Goal: Task Accomplishment & Management: Manage account settings

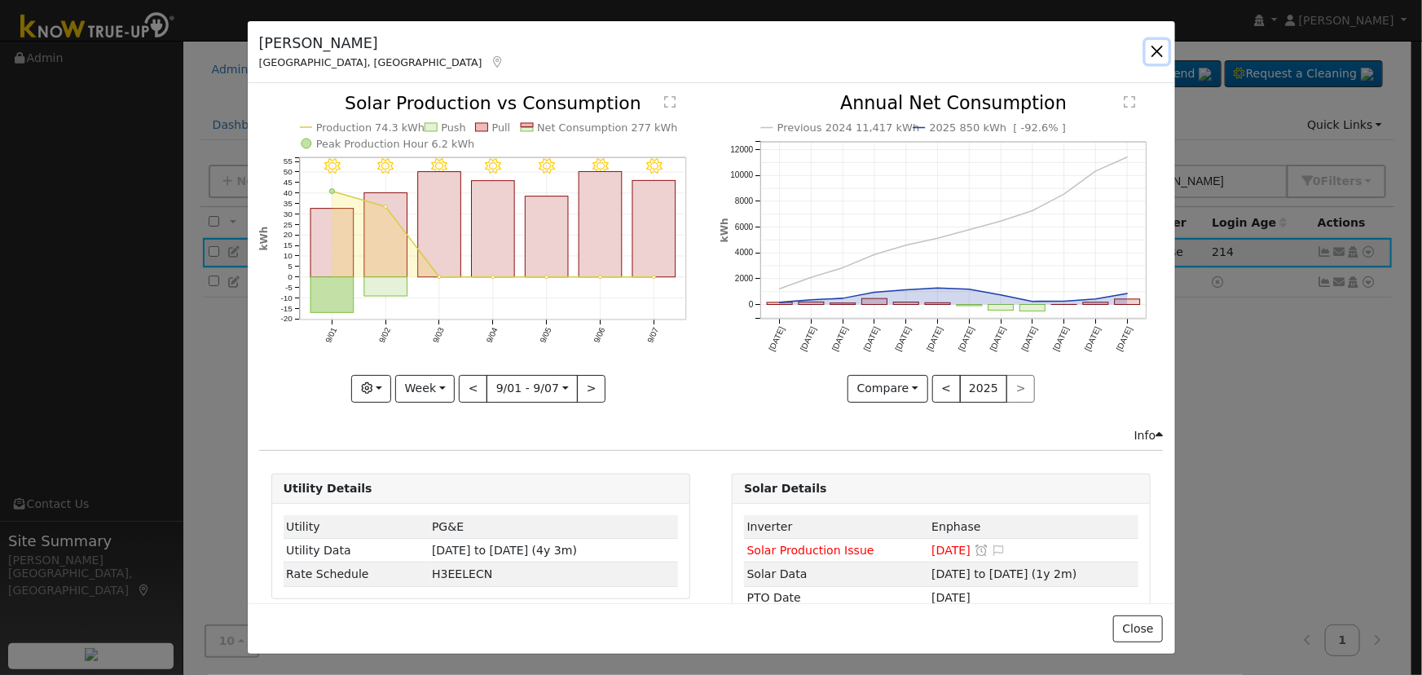
click at [1159, 57] on button "button" at bounding box center [1157, 51] width 23 height 23
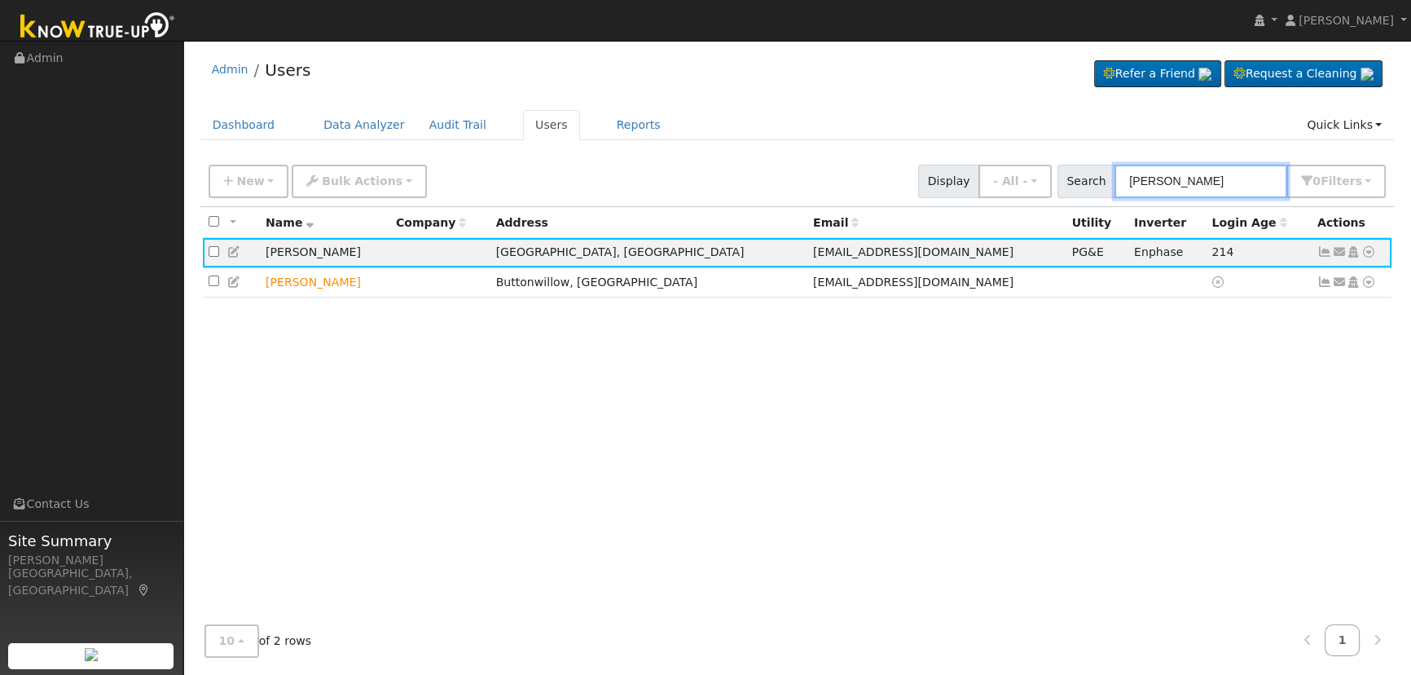
drag, startPoint x: 1190, startPoint y: 177, endPoint x: 1093, endPoint y: 157, distance: 98.1
click at [1093, 161] on div "New Add User Quick Add Quick Connect Quick Convert Lead Bulk Actions Send Email…" at bounding box center [797, 178] width 1184 height 39
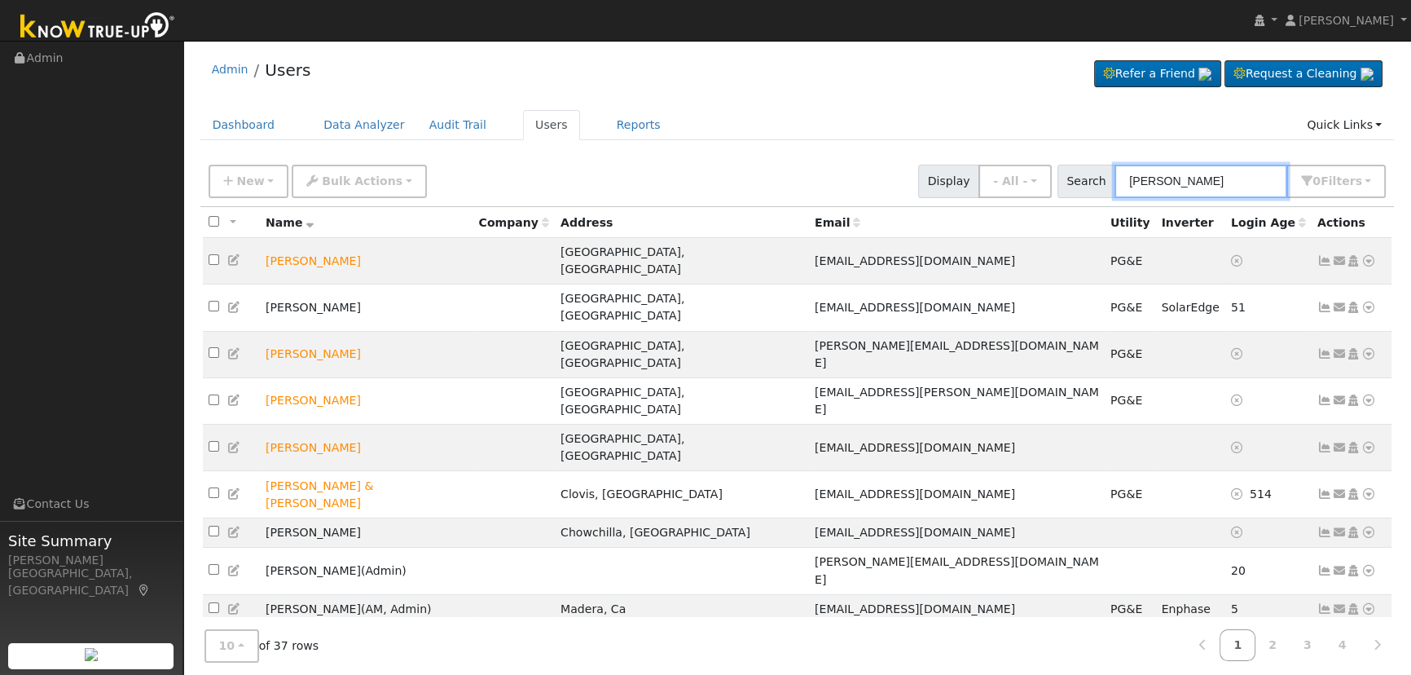
click at [1228, 187] on input "[PERSON_NAME]" at bounding box center [1201, 181] width 173 height 33
click at [1131, 175] on input "[PERSON_NAME]" at bounding box center [1201, 181] width 173 height 33
paste input "[PERSON_NAME] & [PERSON_NAME]"
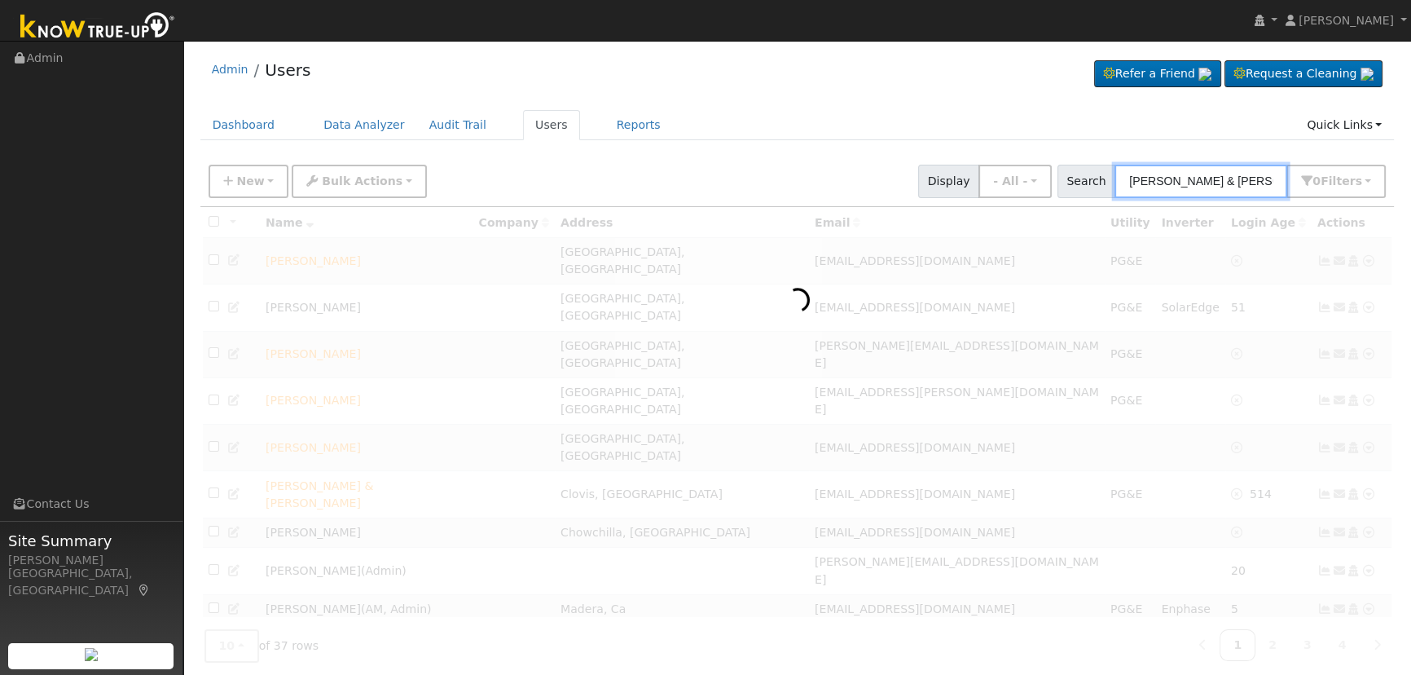
type input "[PERSON_NAME] & [PERSON_NAME]"
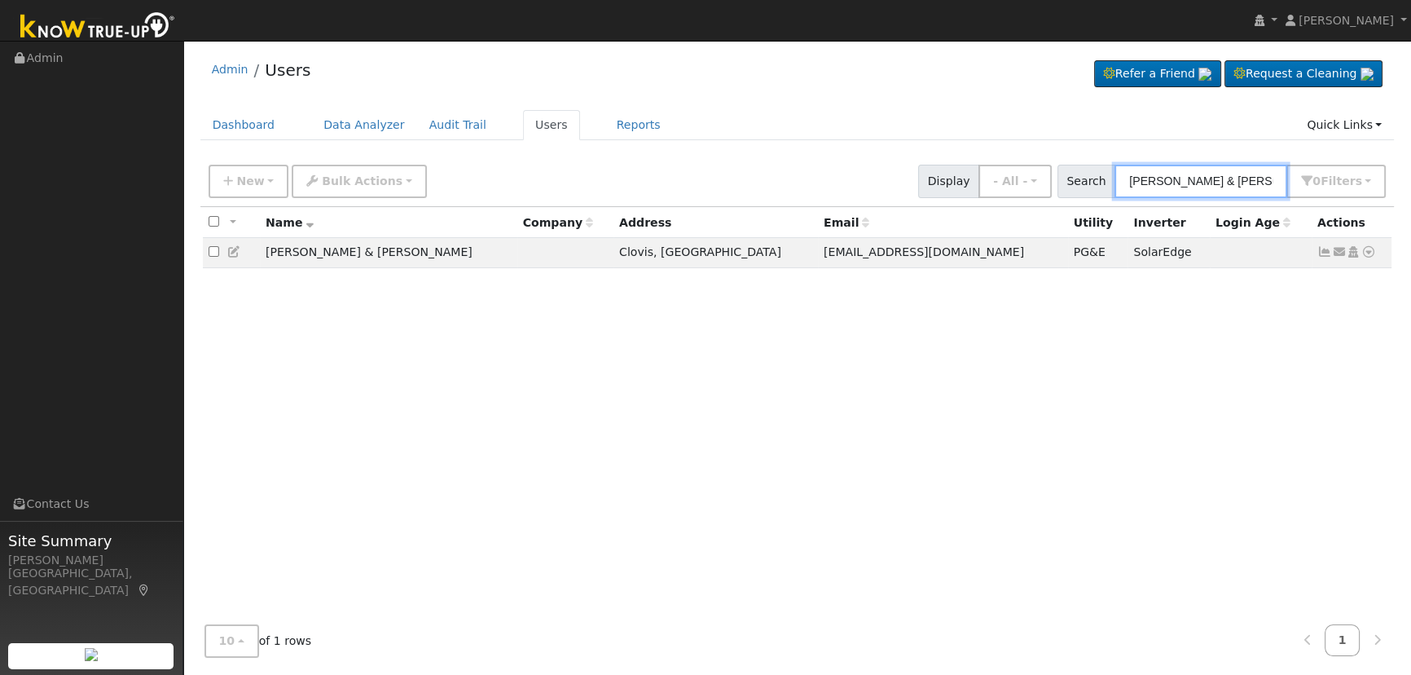
click at [1283, 176] on input "[PERSON_NAME] & [PERSON_NAME]" at bounding box center [1201, 181] width 173 height 33
drag, startPoint x: 1283, startPoint y: 177, endPoint x: 978, endPoint y: 169, distance: 305.6
click at [972, 173] on div "New Add User Quick Add Quick Connect Quick Convert Lead Bulk Actions Send Email…" at bounding box center [797, 178] width 1184 height 39
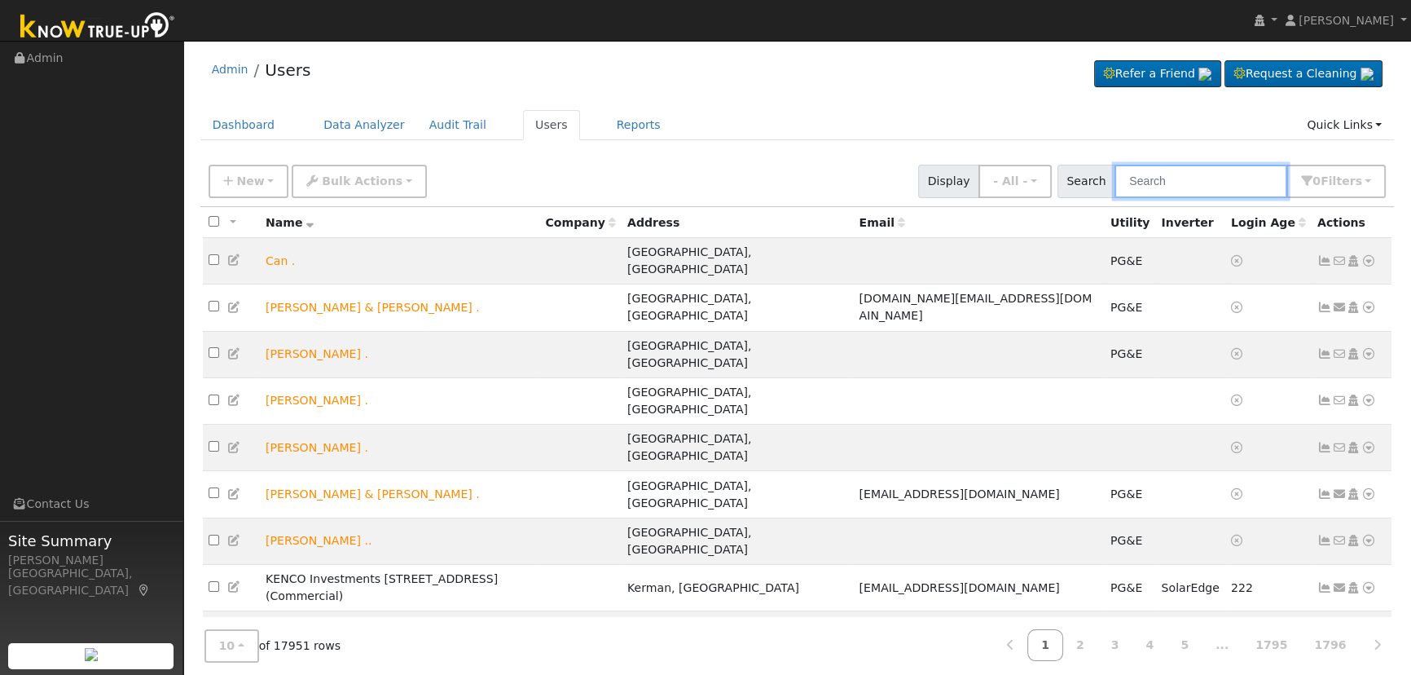
click at [1183, 184] on input "text" at bounding box center [1201, 181] width 173 height 33
paste input "[PERSON_NAME]"
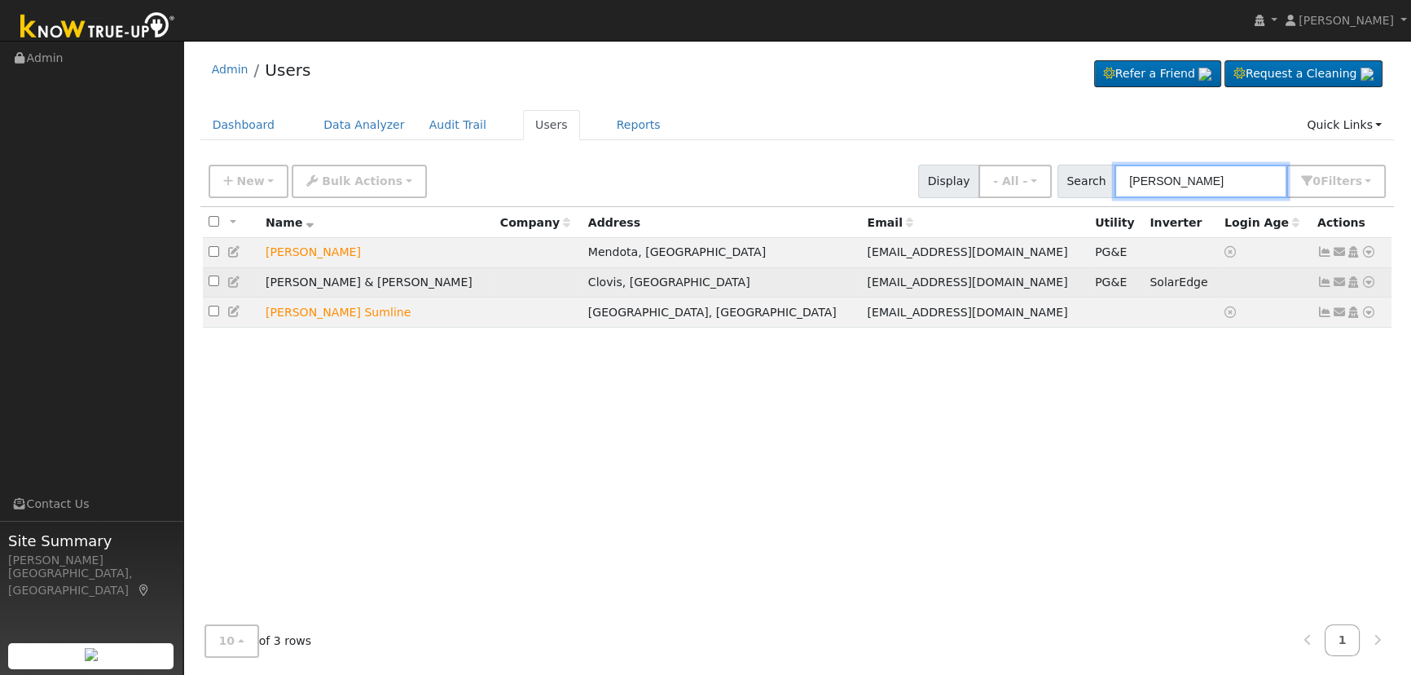
type input "[PERSON_NAME]"
click at [1325, 282] on icon at bounding box center [1324, 281] width 15 height 11
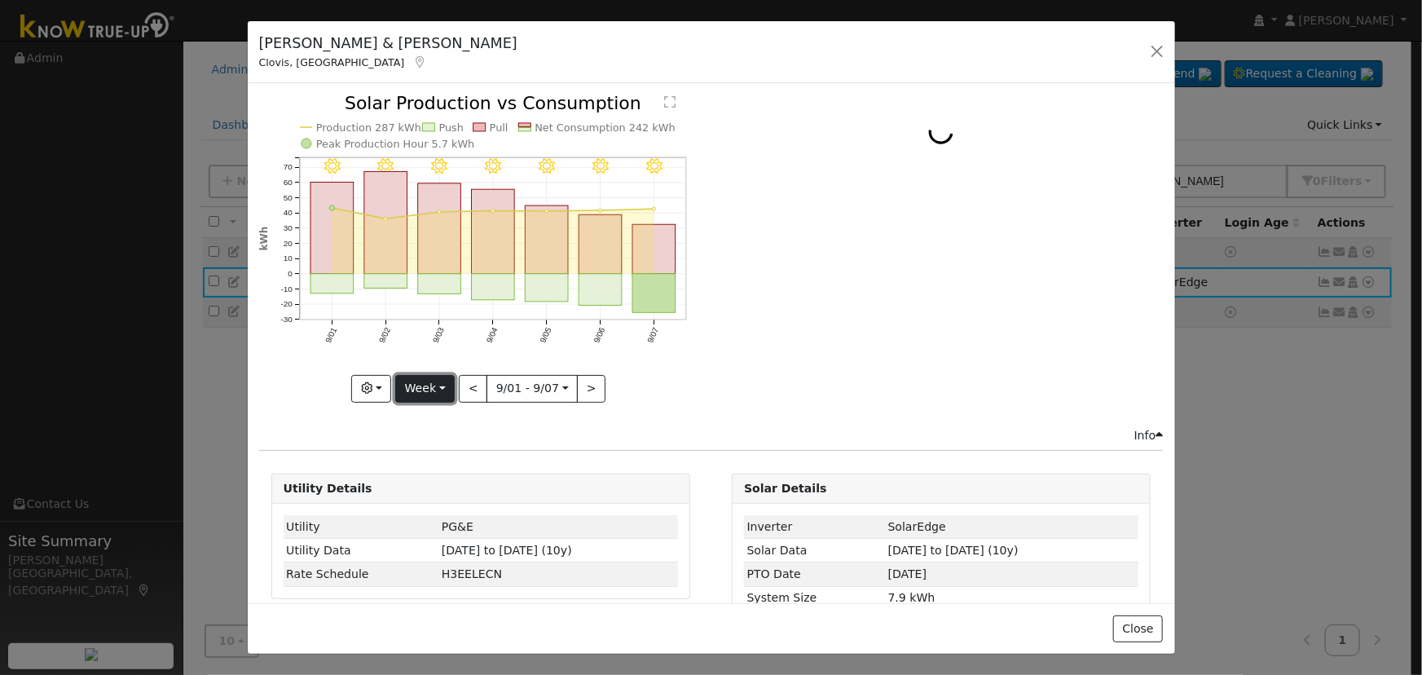
click at [418, 382] on button "Week" at bounding box center [424, 389] width 59 height 28
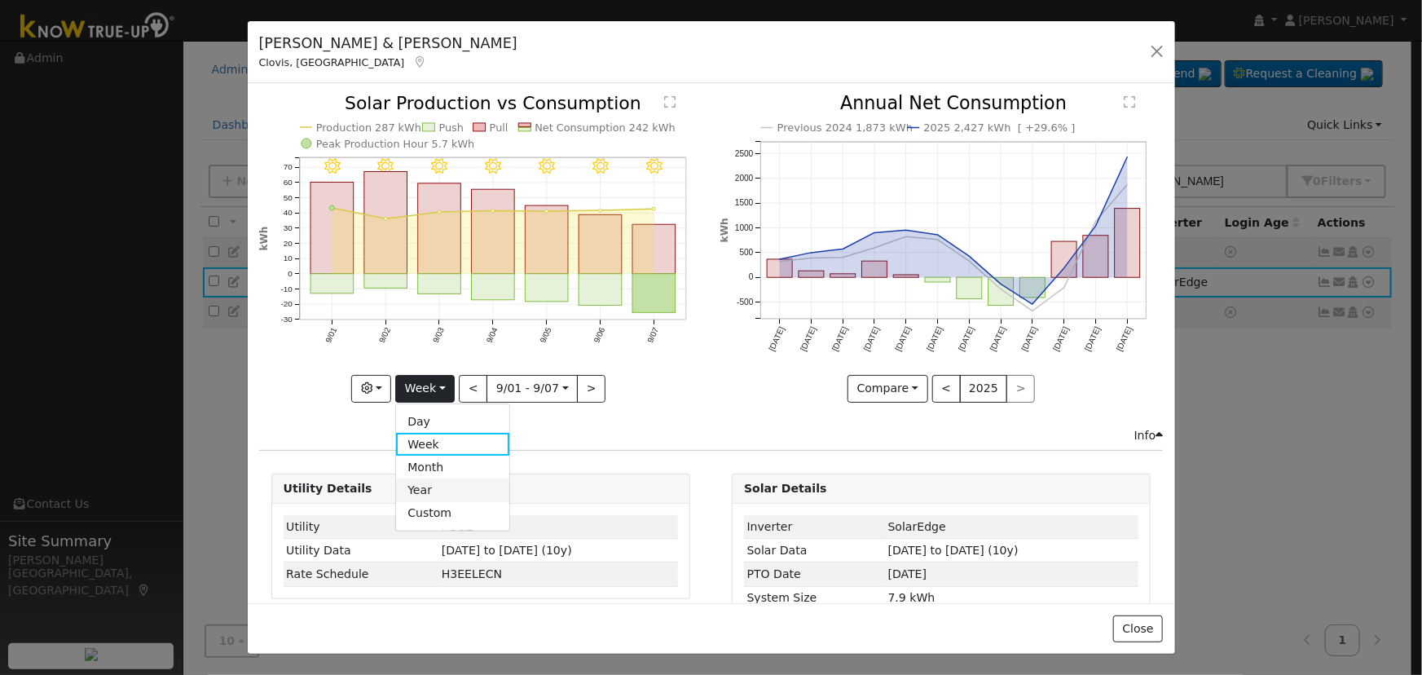
click at [435, 483] on link "Year" at bounding box center [452, 489] width 113 height 23
type input "[DATE]"
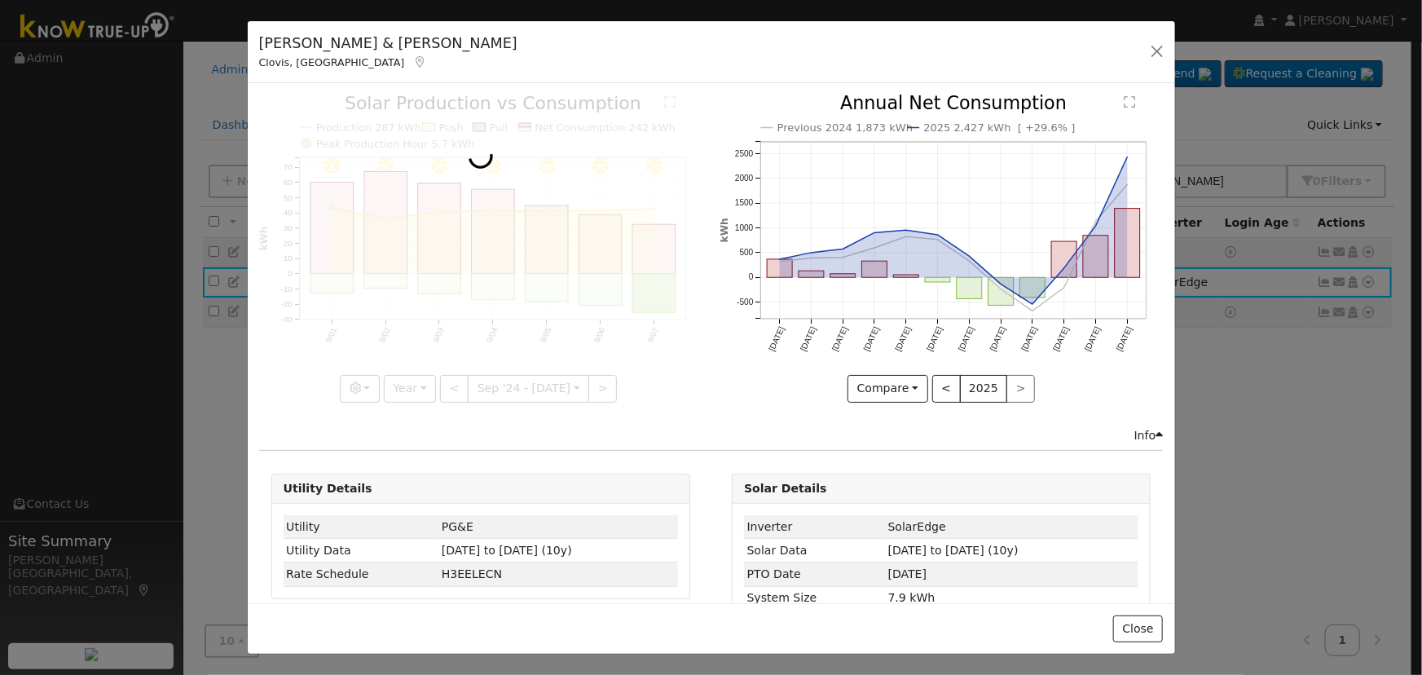
click at [369, 373] on div at bounding box center [480, 248] width 443 height 307
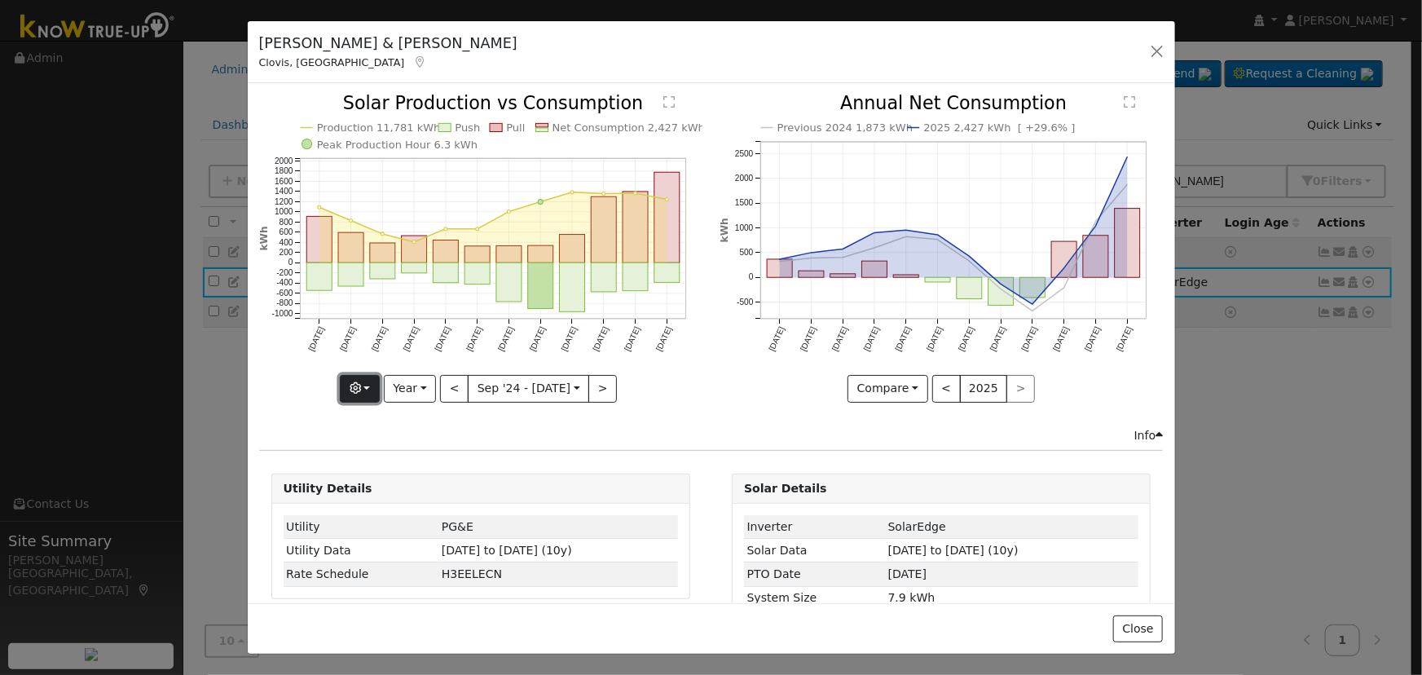
click at [367, 376] on button "button" at bounding box center [360, 389] width 40 height 28
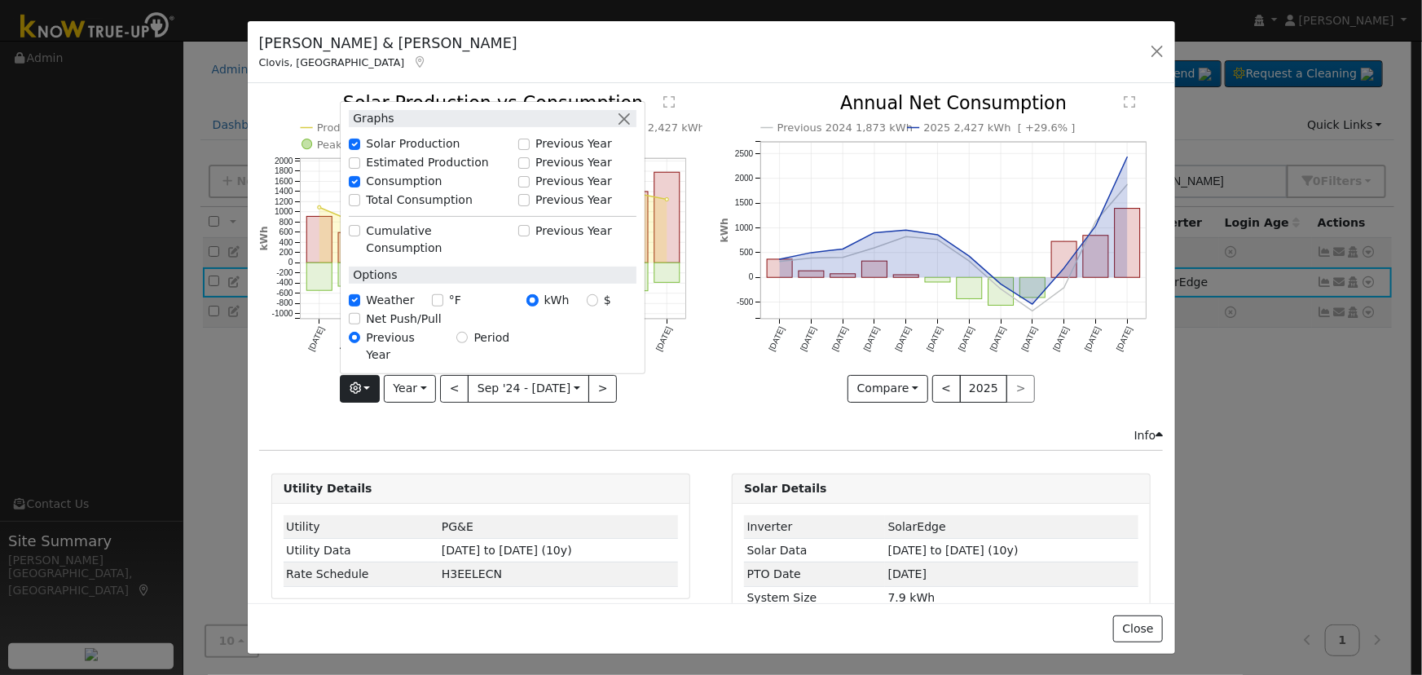
click at [358, 209] on div "Total Consumption" at bounding box center [429, 199] width 161 height 17
click at [359, 205] on input "Total Consumption" at bounding box center [354, 199] width 11 height 11
checkbox input "true"
click at [624, 127] on button "button" at bounding box center [623, 118] width 17 height 17
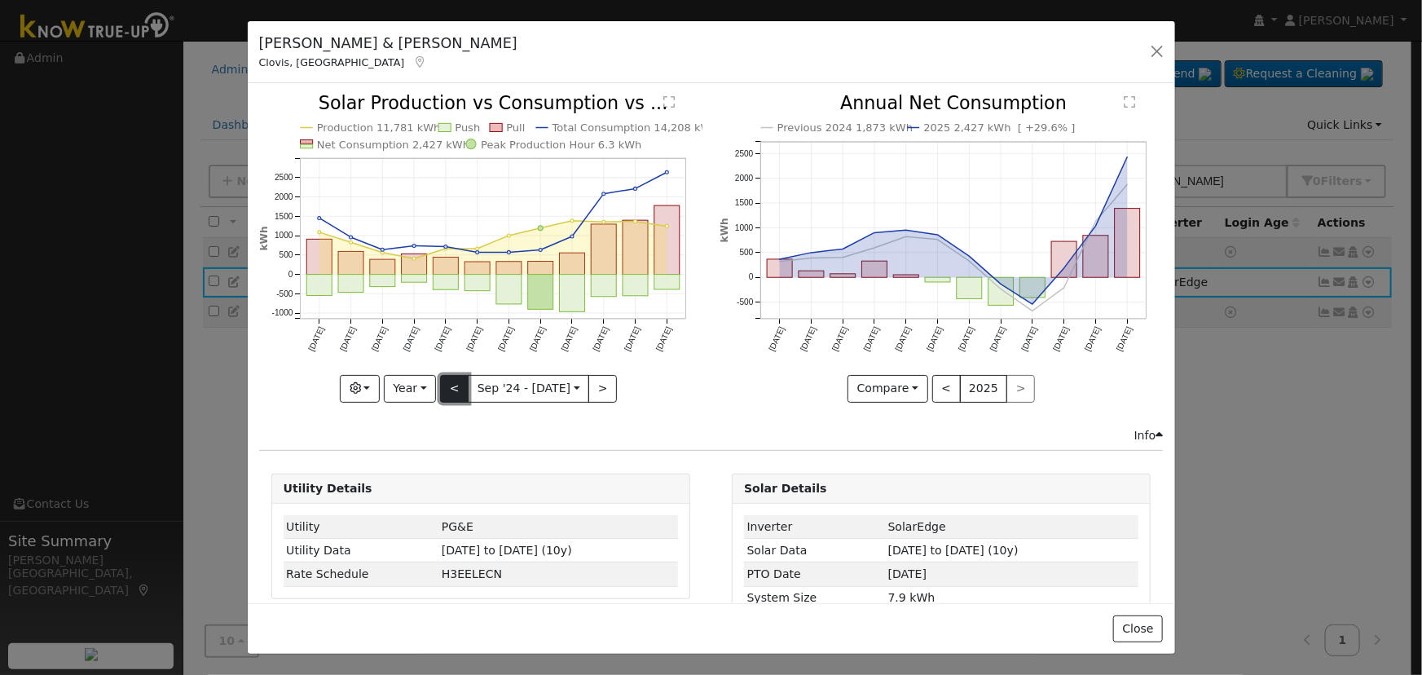
click at [446, 384] on button "<" at bounding box center [454, 389] width 29 height 28
click at [446, 383] on button "<" at bounding box center [454, 389] width 29 height 28
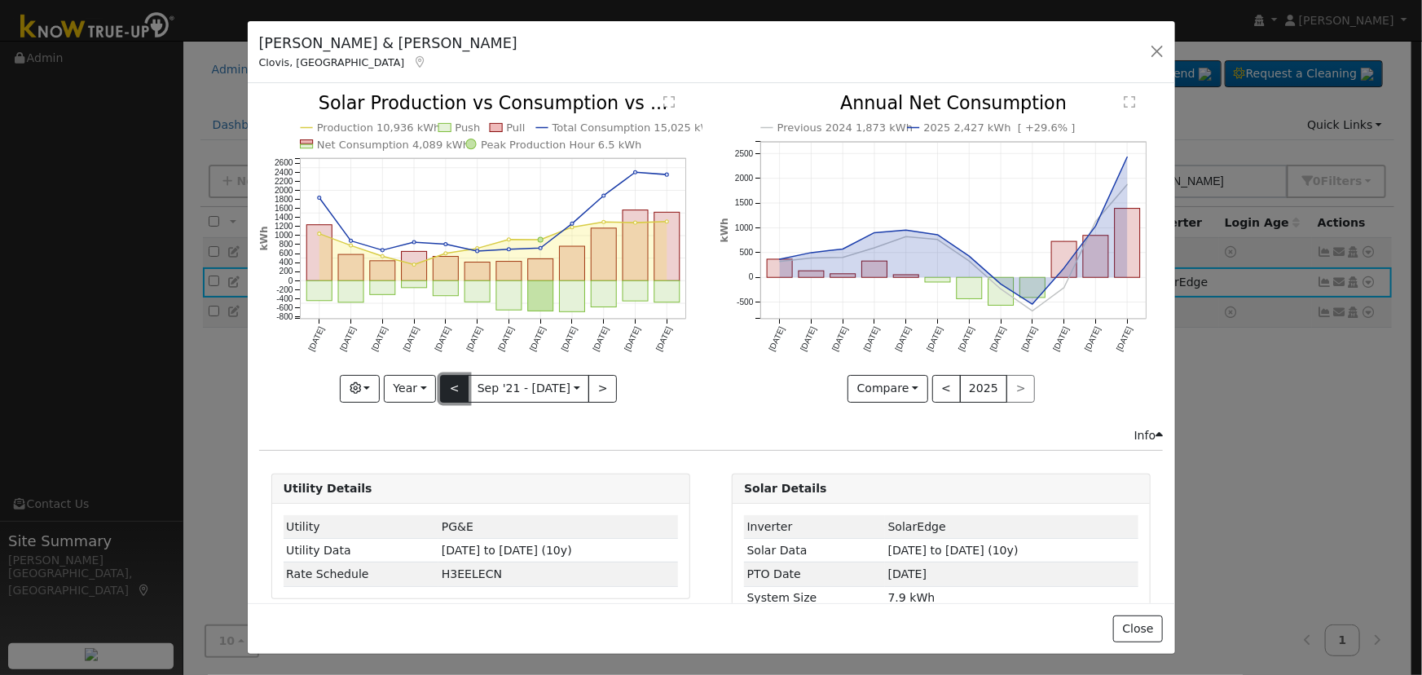
click at [451, 380] on button "<" at bounding box center [454, 389] width 29 height 28
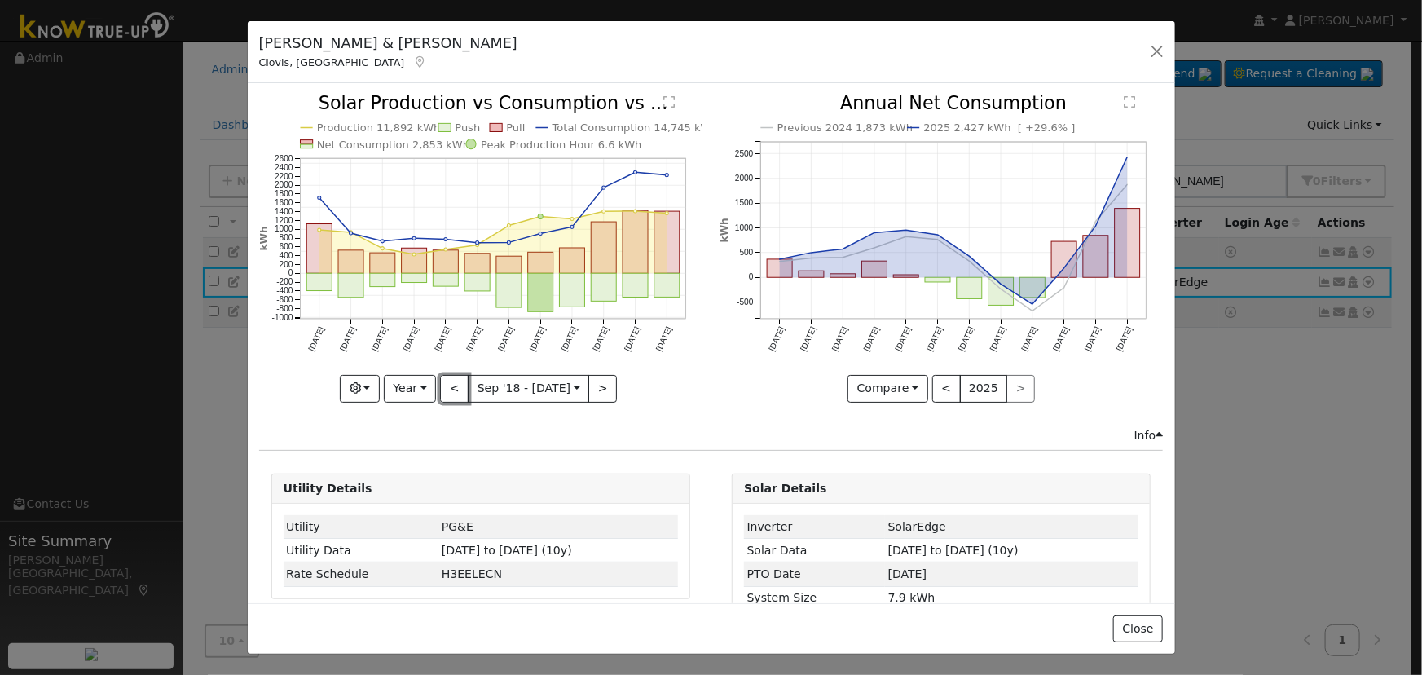
click at [451, 380] on button "<" at bounding box center [454, 389] width 29 height 28
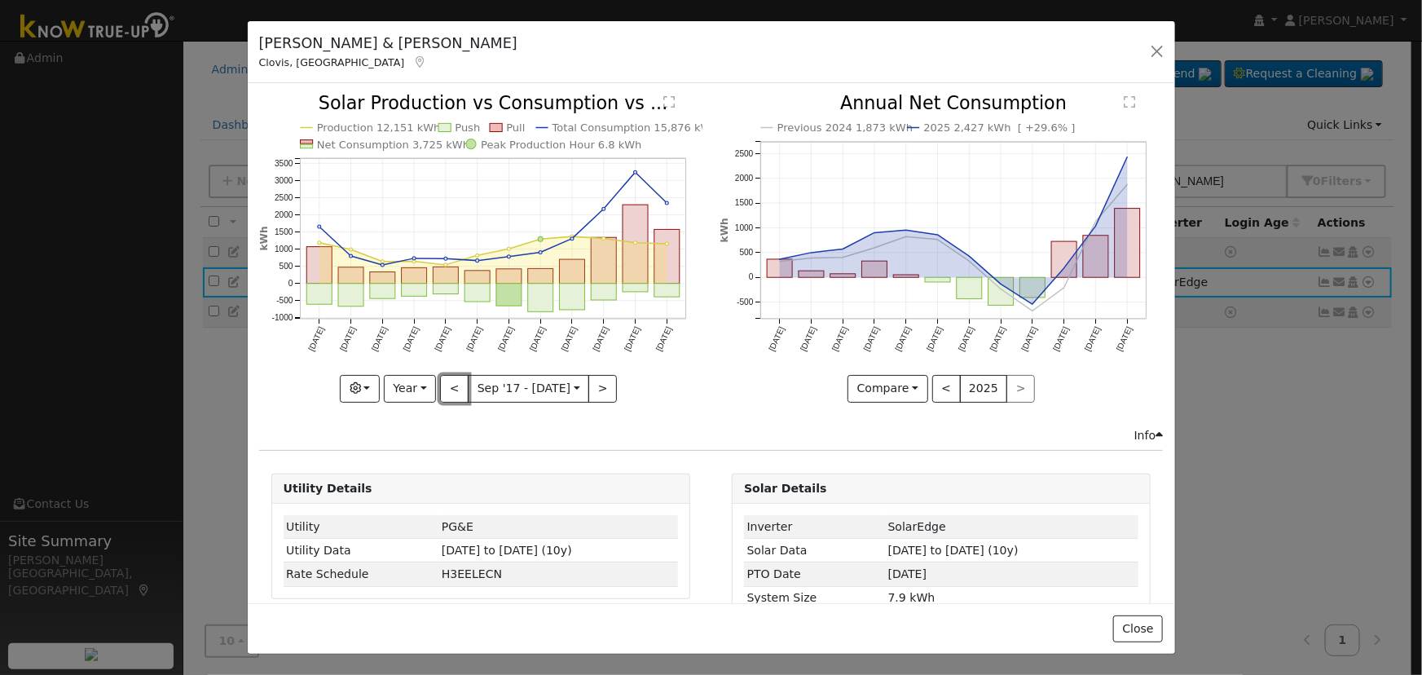
click at [451, 380] on button "<" at bounding box center [454, 389] width 29 height 28
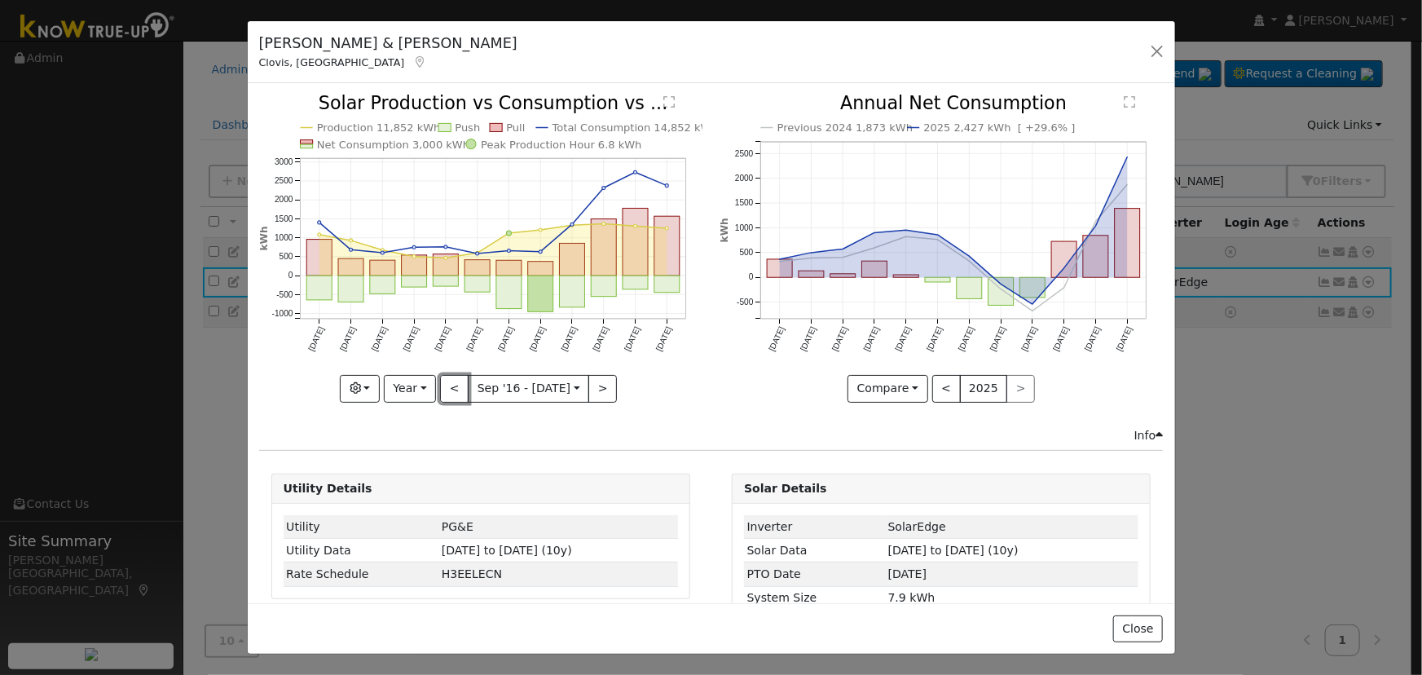
click at [448, 389] on button "<" at bounding box center [454, 389] width 29 height 28
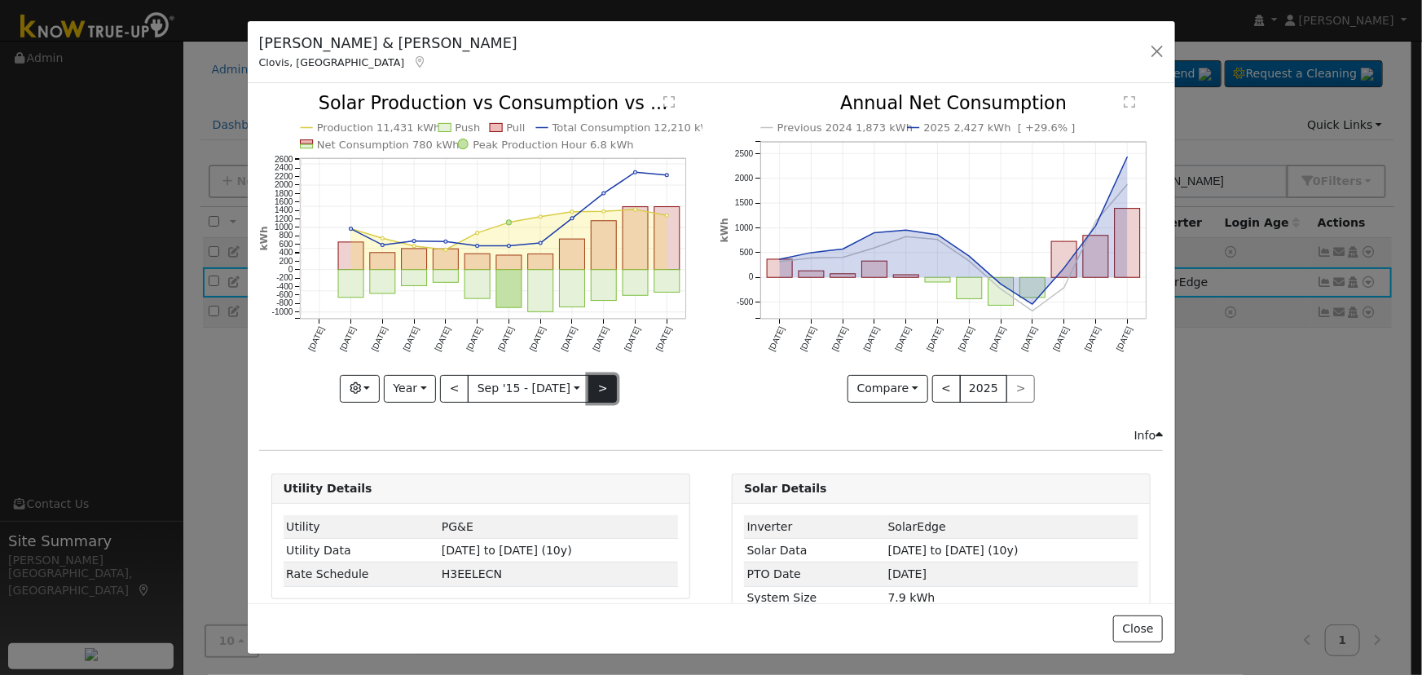
click at [593, 379] on button ">" at bounding box center [602, 389] width 29 height 28
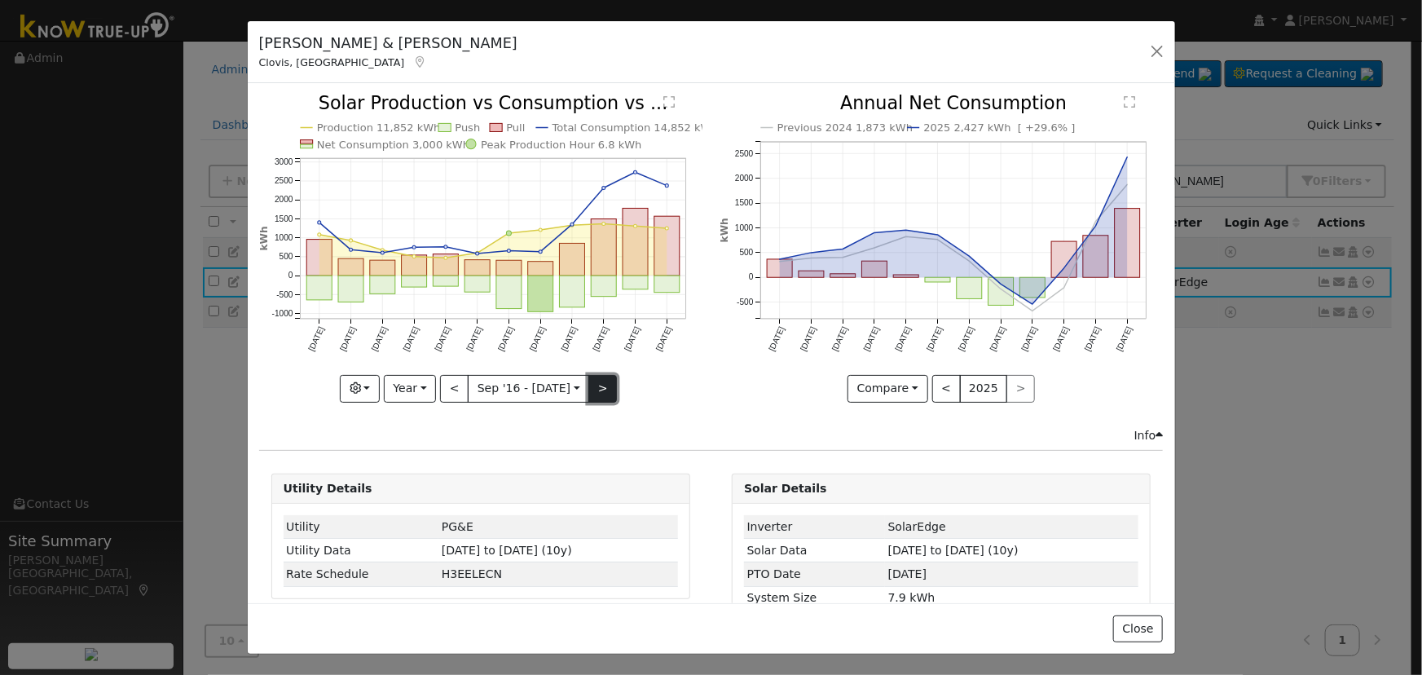
click at [593, 379] on button ">" at bounding box center [602, 389] width 29 height 28
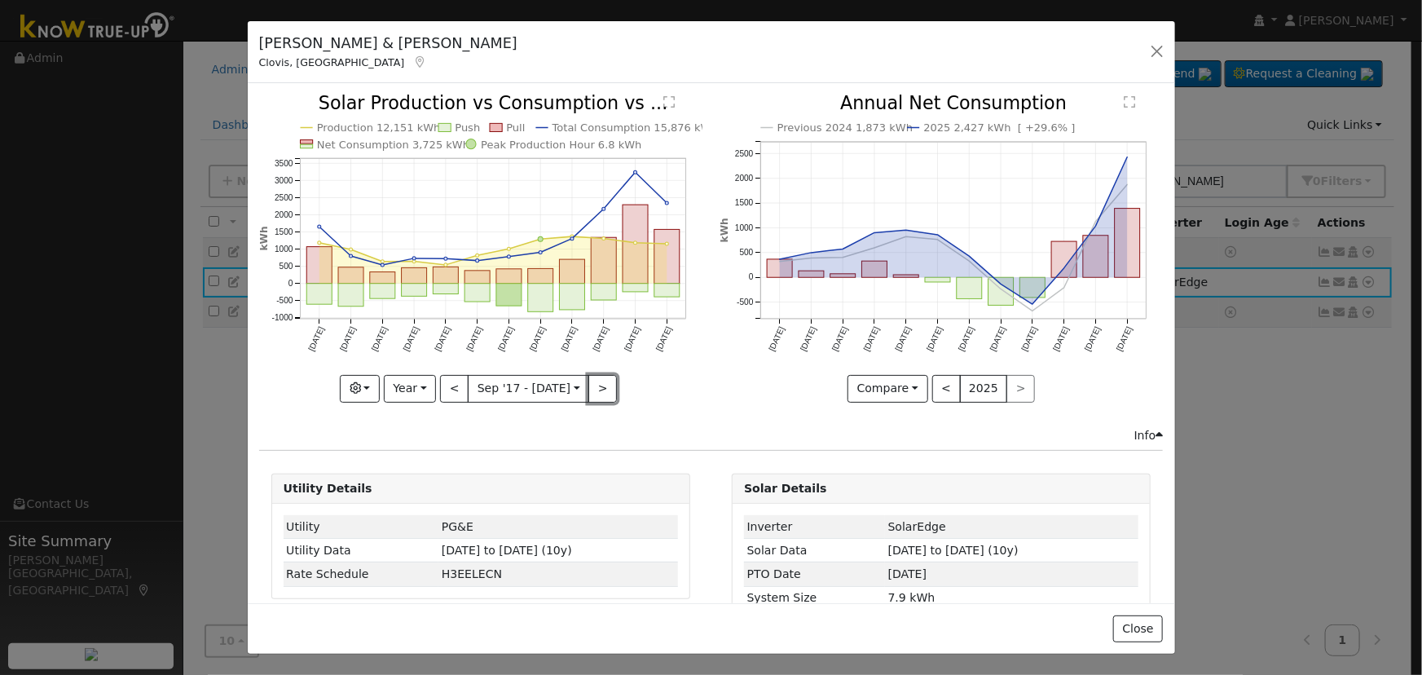
click at [593, 380] on button ">" at bounding box center [602, 389] width 29 height 28
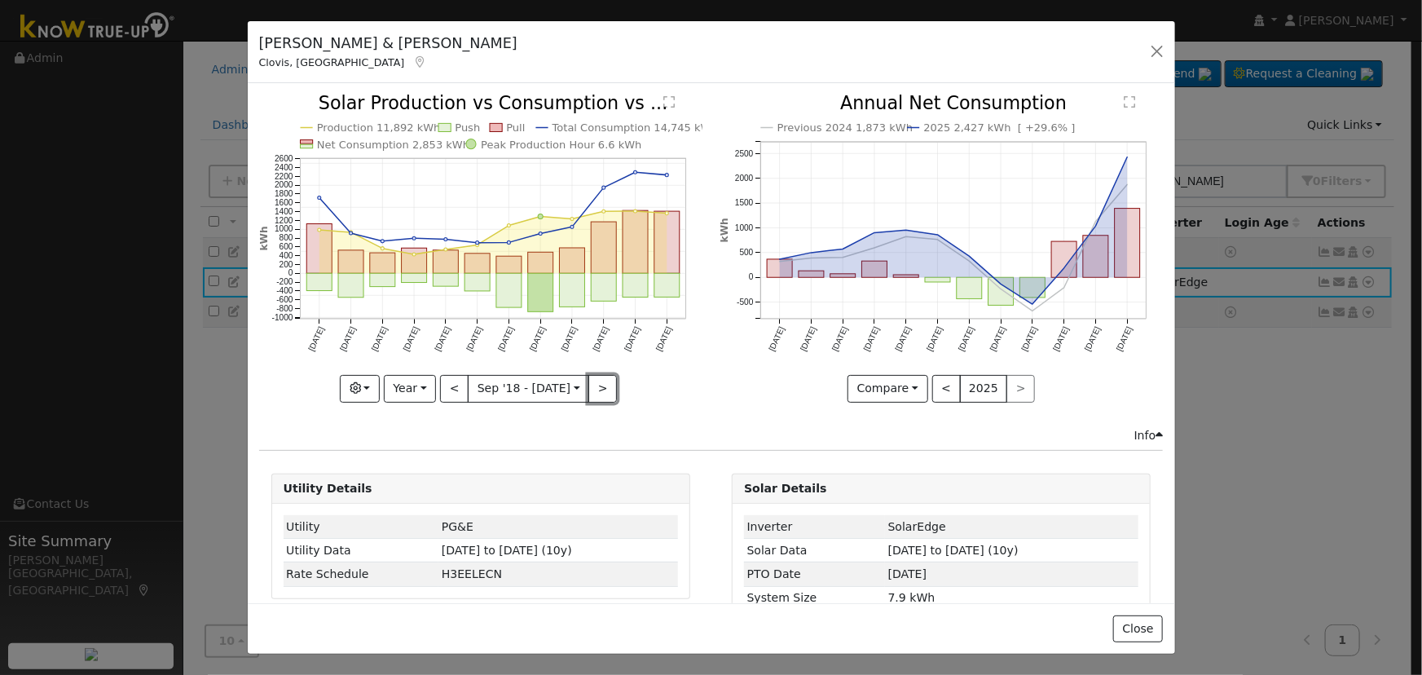
click at [592, 379] on button ">" at bounding box center [602, 389] width 29 height 28
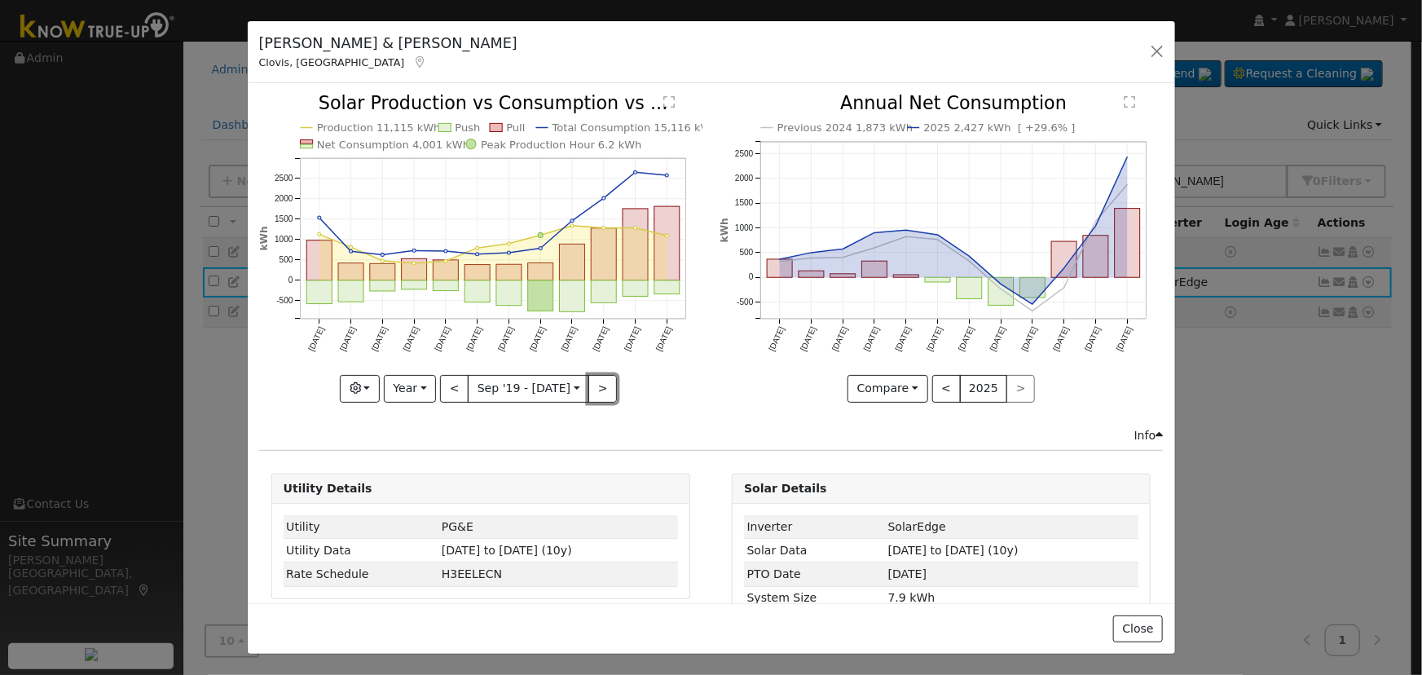
click at [592, 379] on button ">" at bounding box center [602, 389] width 29 height 28
click at [592, 380] on button ">" at bounding box center [602, 389] width 29 height 28
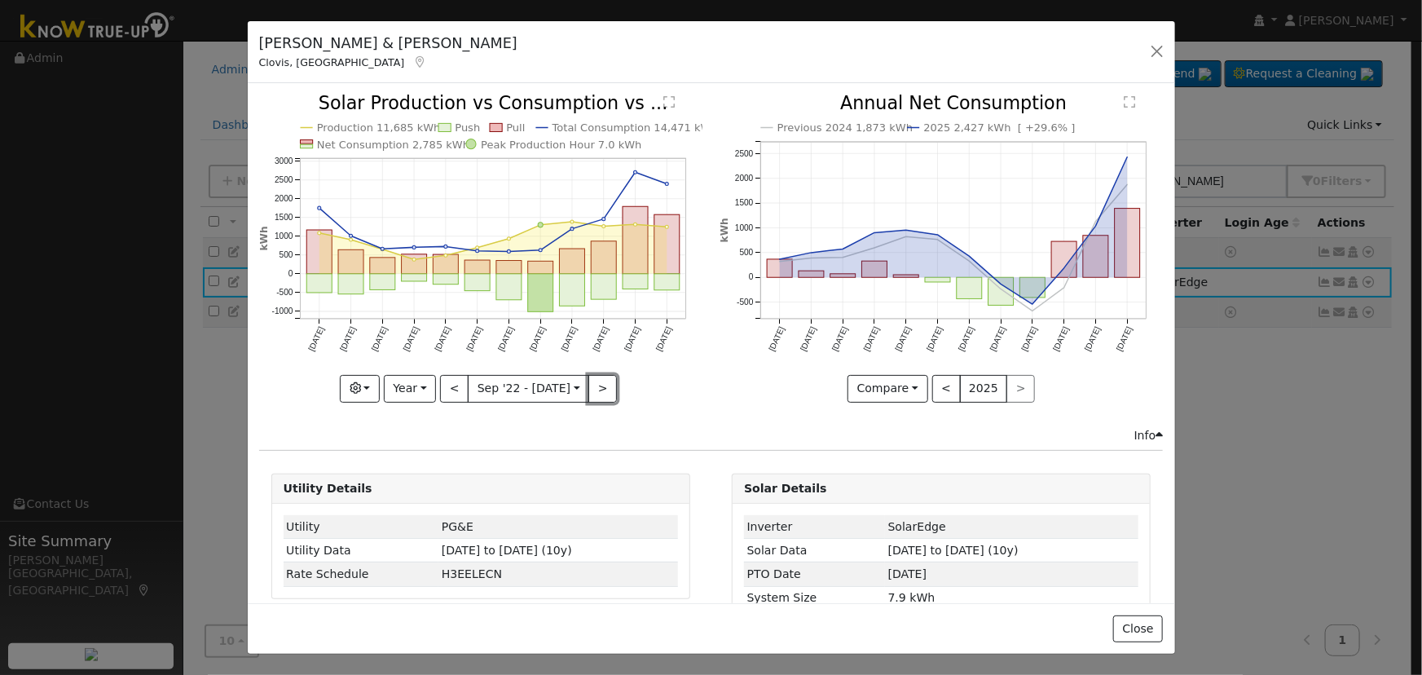
click at [592, 379] on button ">" at bounding box center [602, 389] width 29 height 28
click at [592, 380] on button ">" at bounding box center [602, 389] width 29 height 28
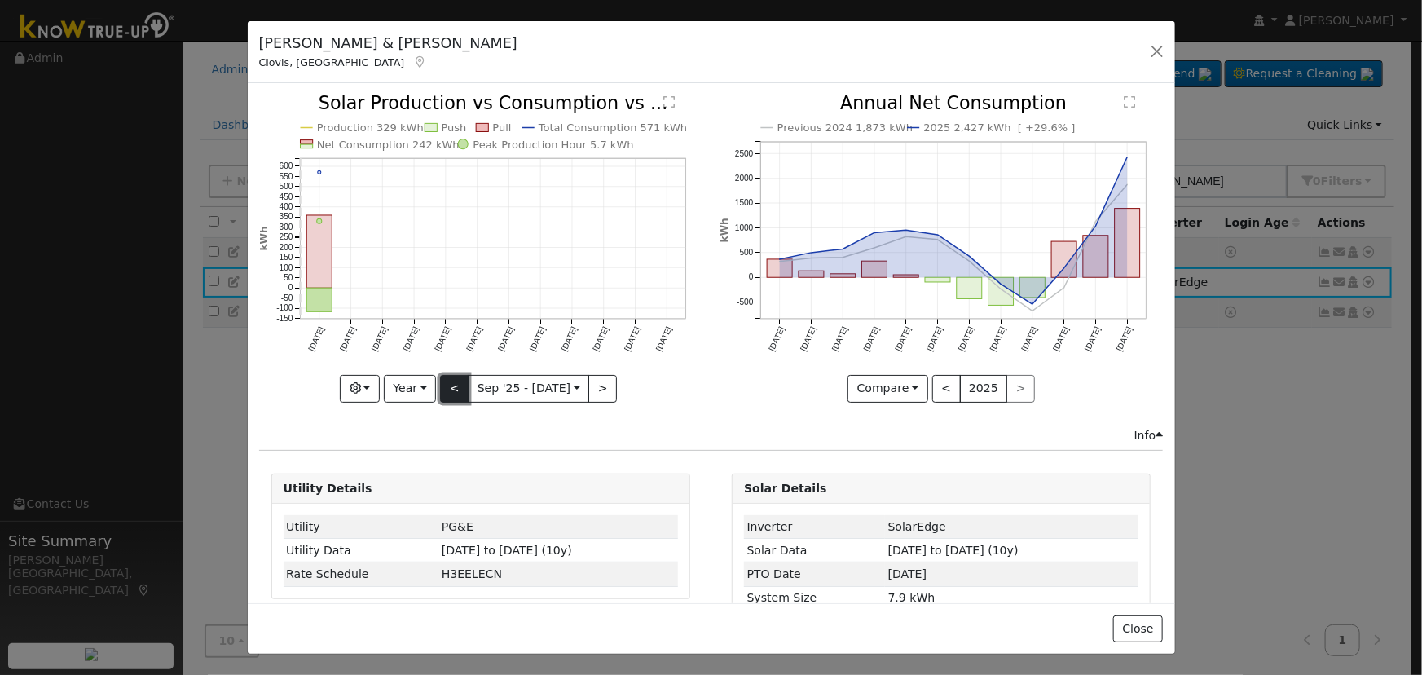
click at [455, 376] on button "<" at bounding box center [454, 389] width 29 height 28
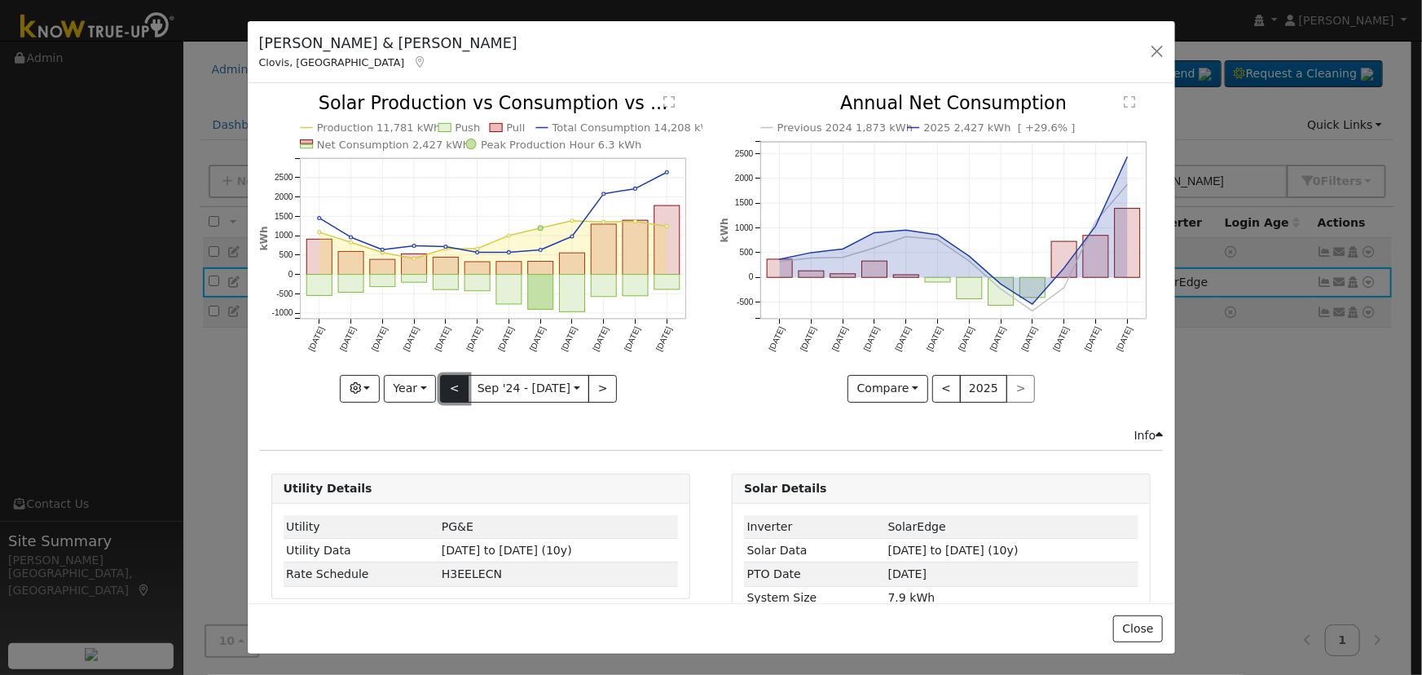
click at [453, 378] on button "<" at bounding box center [454, 389] width 29 height 28
click at [451, 378] on button "<" at bounding box center [454, 389] width 29 height 28
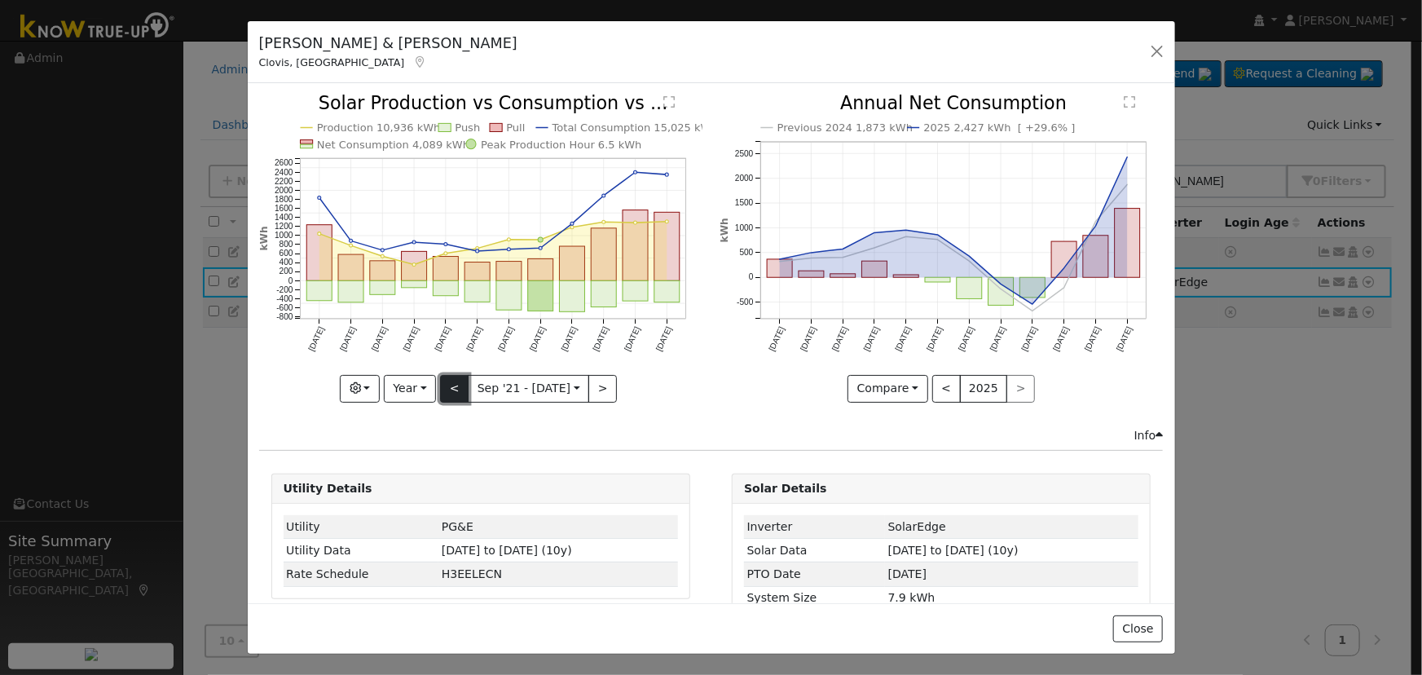
click at [451, 377] on button "<" at bounding box center [454, 389] width 29 height 28
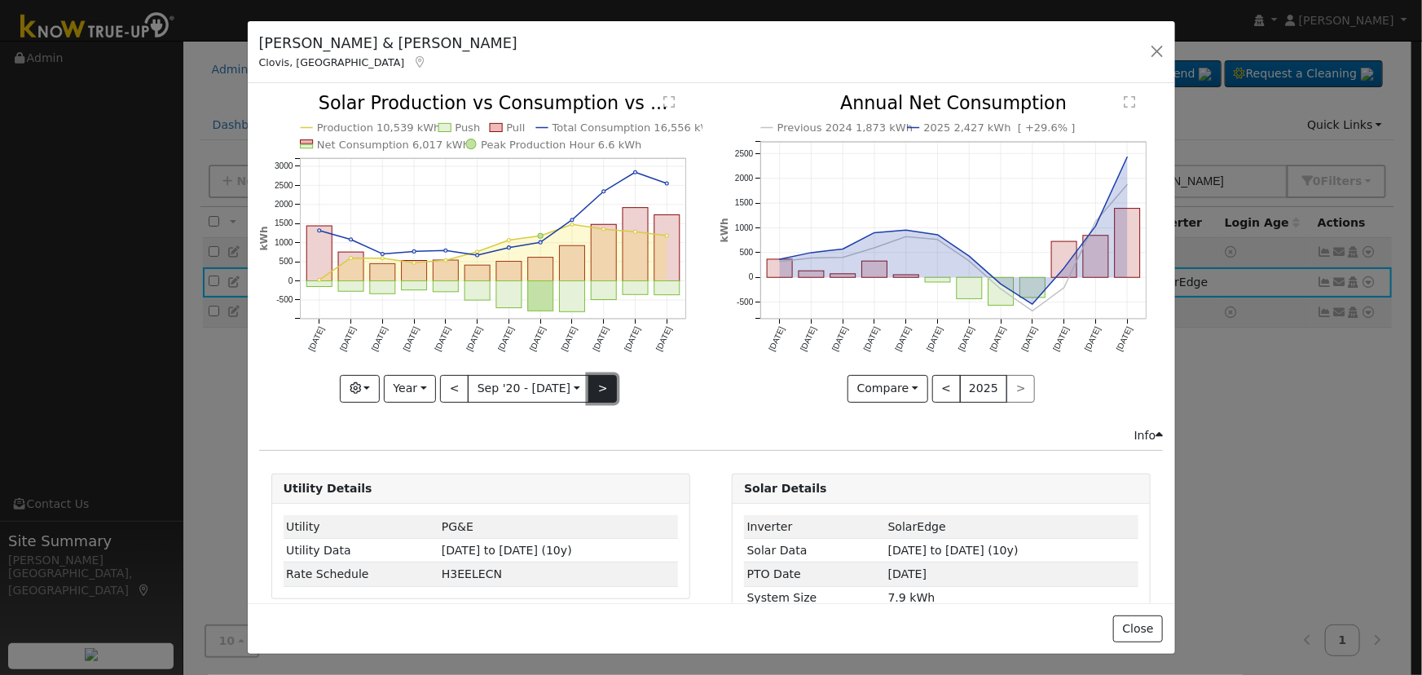
click at [597, 375] on button ">" at bounding box center [602, 389] width 29 height 28
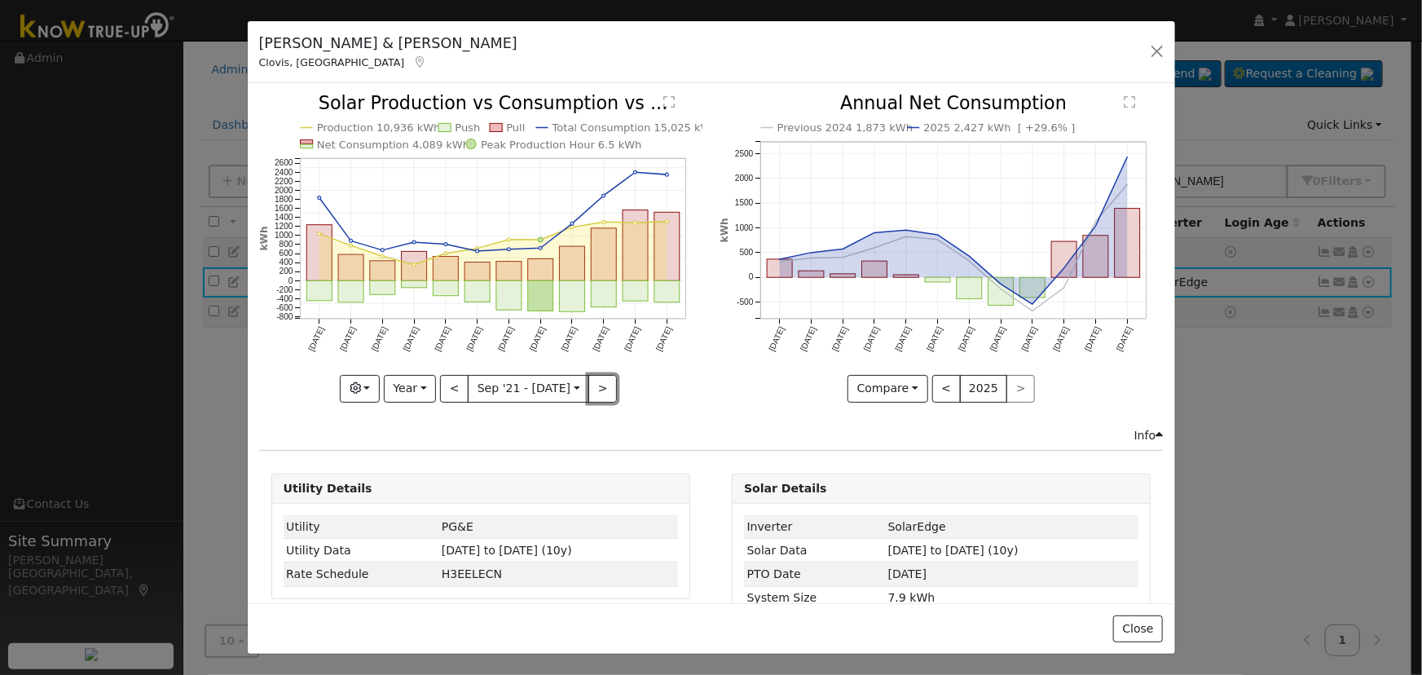
click at [592, 382] on button ">" at bounding box center [602, 389] width 29 height 28
type input "[DATE]"
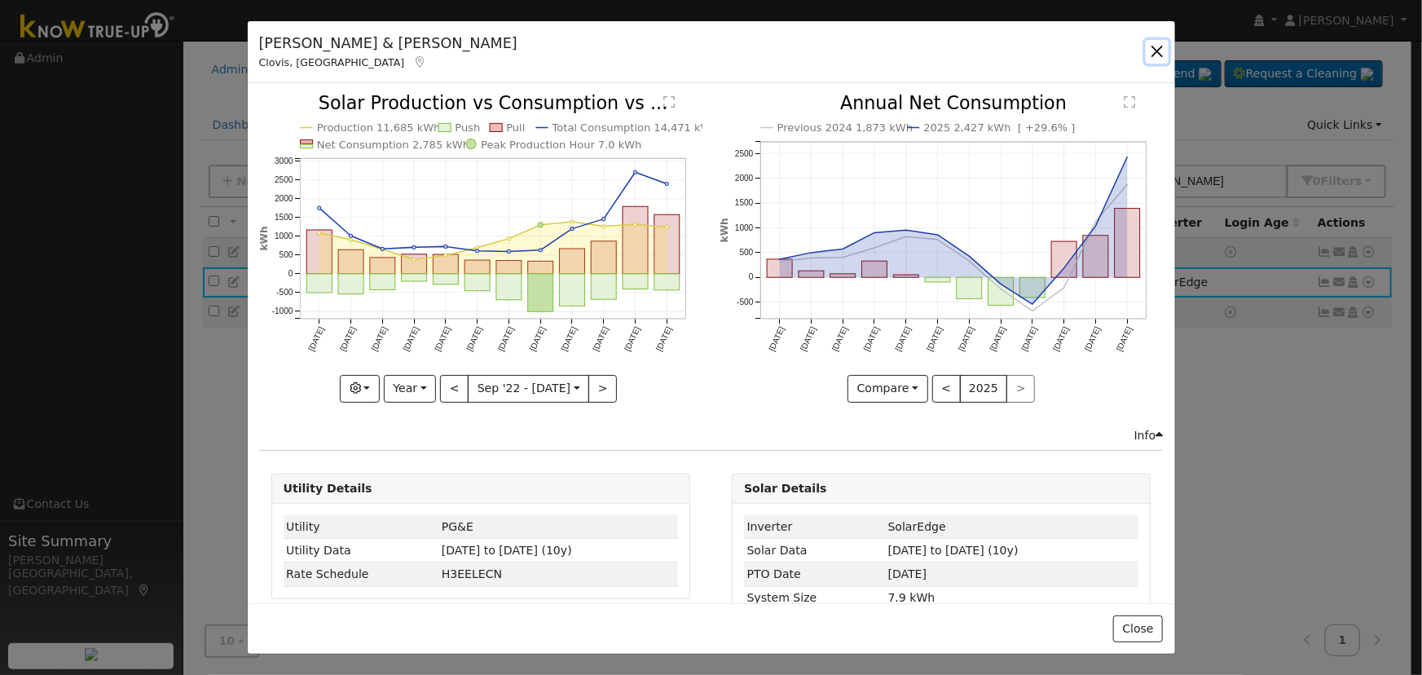
click at [1156, 52] on button "button" at bounding box center [1157, 51] width 23 height 23
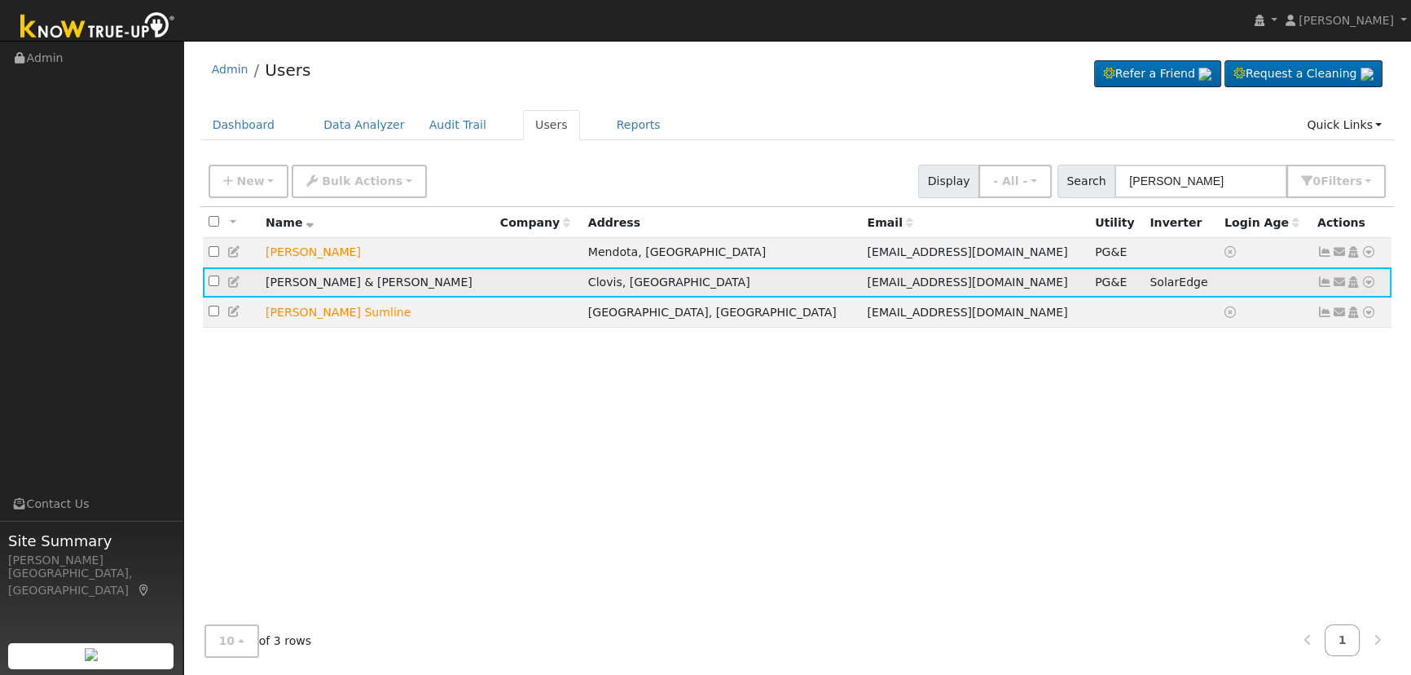
click at [234, 284] on icon at bounding box center [234, 281] width 15 height 11
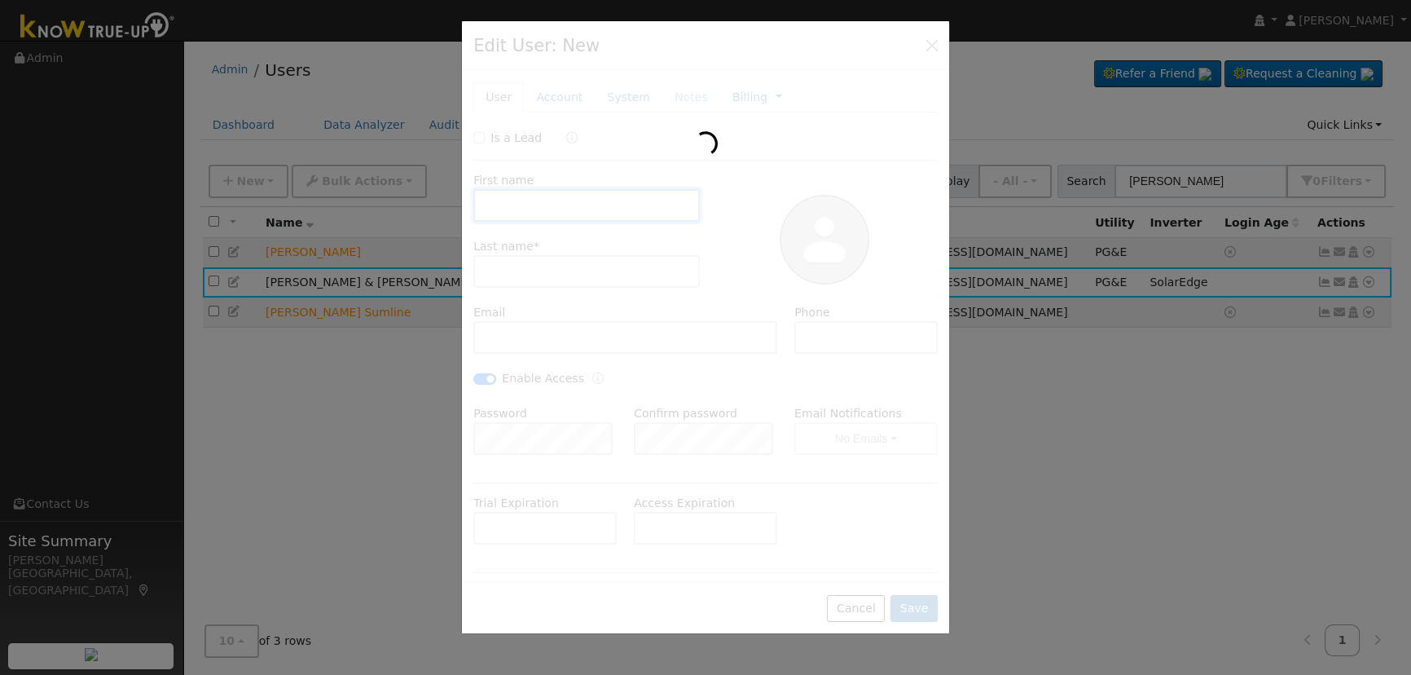
type input "[PERSON_NAME] & [PERSON_NAME]"
type input "[PERSON_NAME]"
type input "[EMAIL_ADDRESS][DOMAIN_NAME]"
type input "[PHONE_NUMBER]"
checkbox input "true"
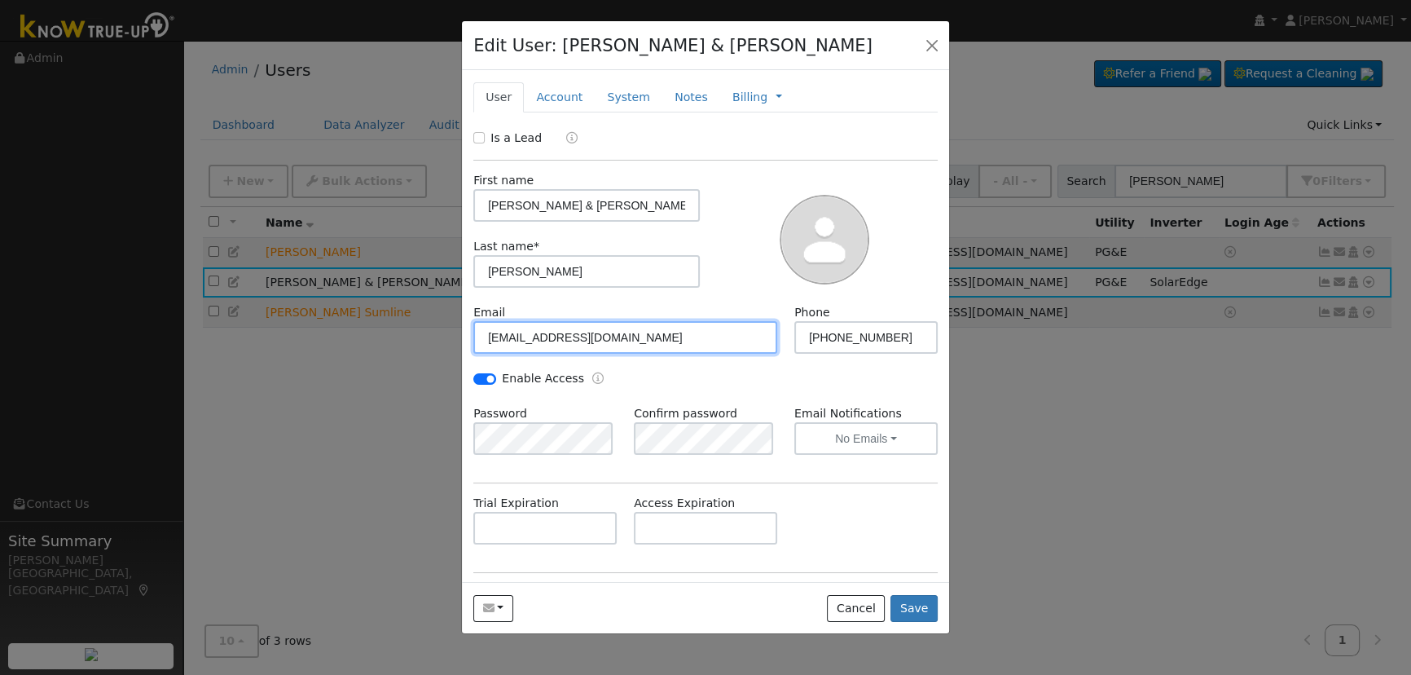
click at [592, 330] on input "[EMAIL_ADDRESS][DOMAIN_NAME]" at bounding box center [625, 337] width 304 height 33
click at [595, 329] on input "[EMAIL_ADDRESS][DOMAIN_NAME]" at bounding box center [625, 337] width 304 height 33
type input "[EMAIL_ADDRESS][DOMAIN_NAME]"
click at [913, 601] on button "Save" at bounding box center [914, 609] width 47 height 28
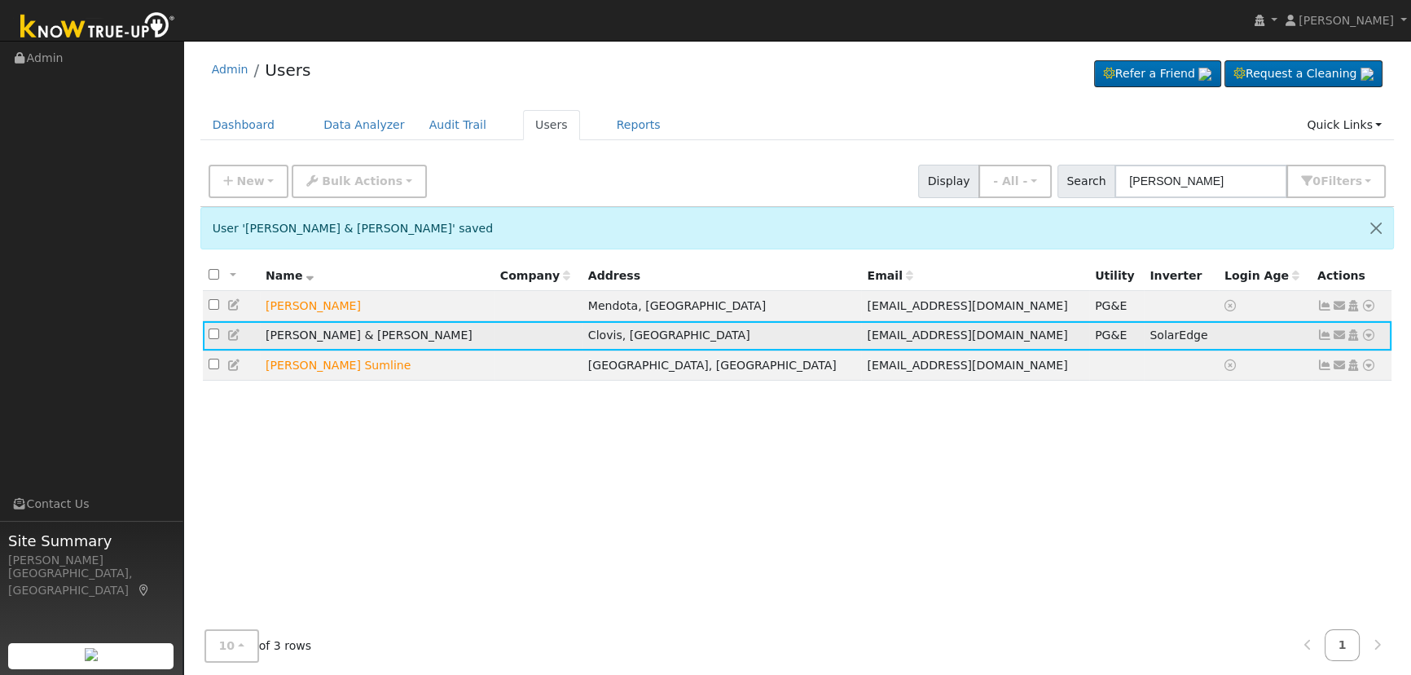
click at [229, 336] on icon at bounding box center [234, 334] width 15 height 11
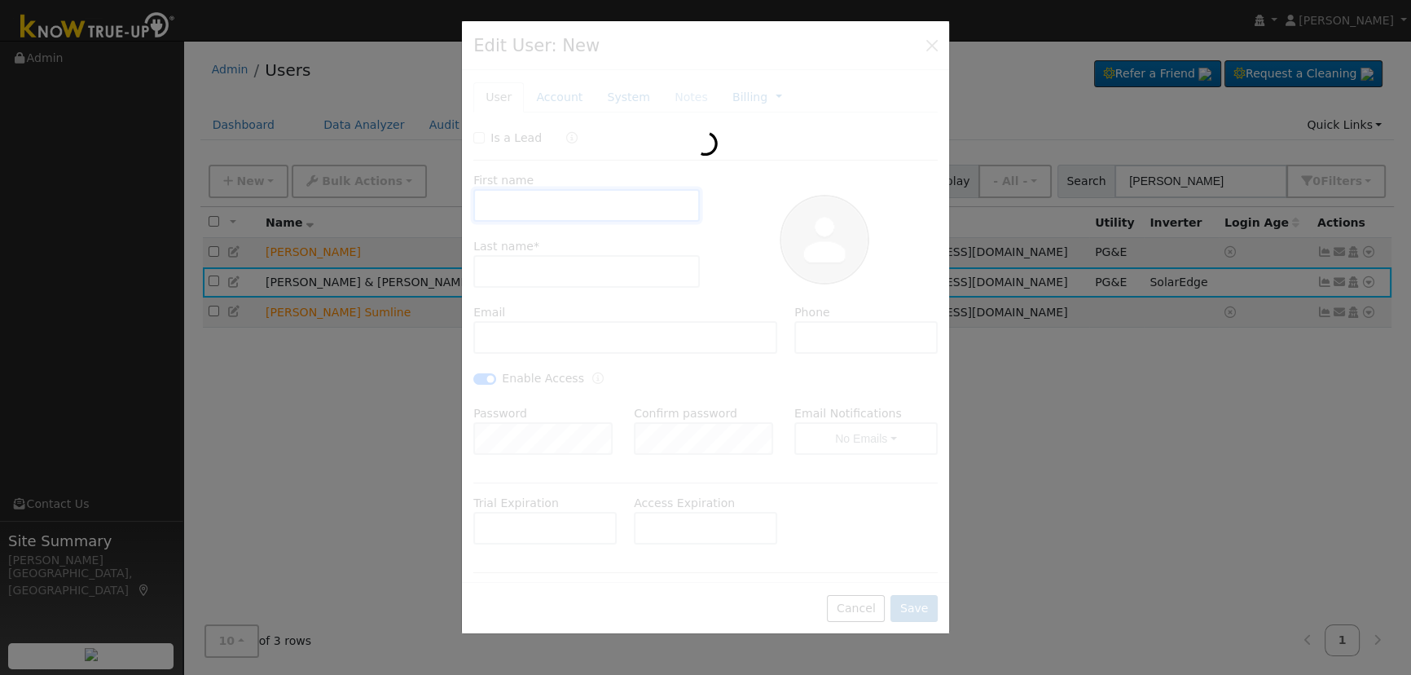
type input "[PERSON_NAME] & [PERSON_NAME]"
type input "[PERSON_NAME]"
type input "[EMAIL_ADDRESS][DOMAIN_NAME]"
type input "[PHONE_NUMBER]"
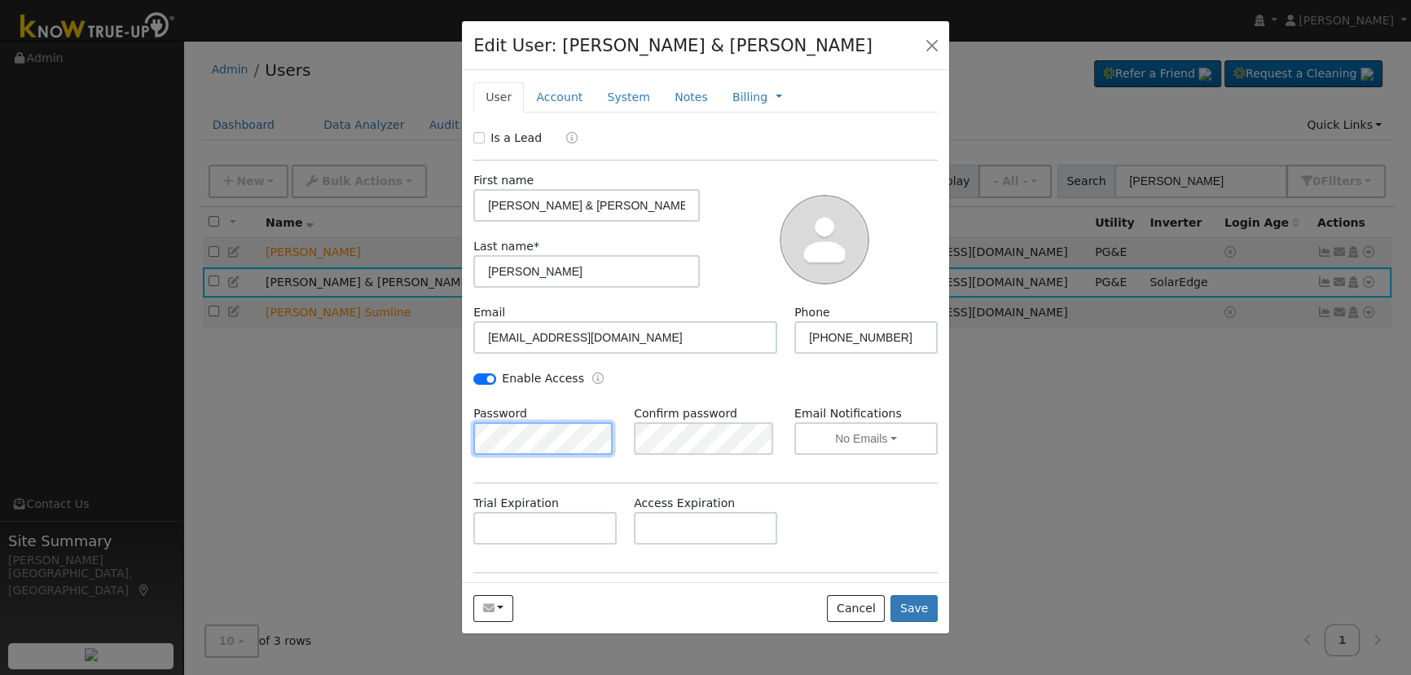
click at [455, 441] on div "Edit User: [PERSON_NAME] & [PERSON_NAME] Default Account Default Account [STREE…" at bounding box center [705, 337] width 1411 height 675
click at [443, 437] on div "Edit User: [PERSON_NAME] & [PERSON_NAME] Default Account Default Account [STREE…" at bounding box center [705, 337] width 1411 height 675
click at [906, 487] on div "Is a Lead First name [PERSON_NAME] & [PERSON_NAME] Last name * [PERSON_NAME] Em…" at bounding box center [705, 411] width 464 height 562
click at [573, 521] on input "text" at bounding box center [544, 528] width 143 height 33
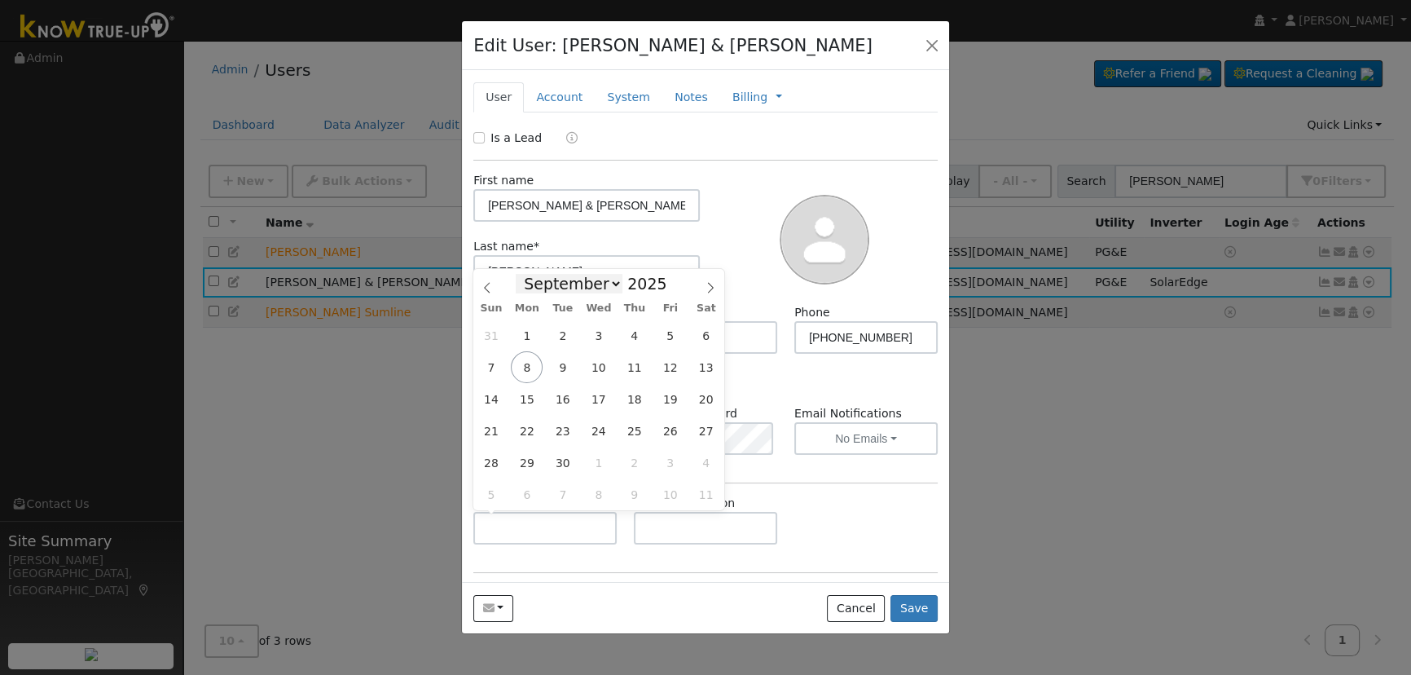
click at [609, 288] on select "January February March April May June July August September October November De…" at bounding box center [569, 284] width 107 height 20
select select "9"
click at [529, 274] on select "January February March April May June July August September October November De…" at bounding box center [569, 284] width 107 height 20
click at [600, 369] on span "8" at bounding box center [599, 367] width 32 height 32
type input "[DATE]"
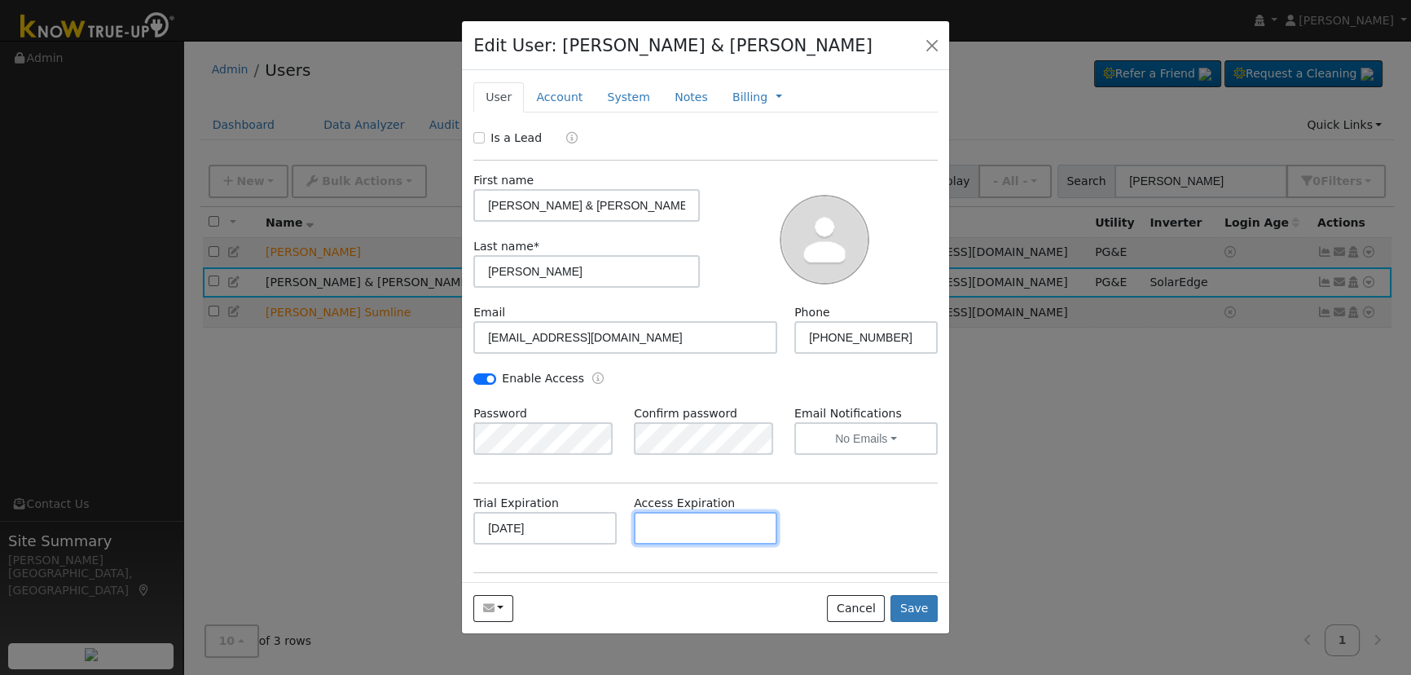
click at [684, 532] on input "text" at bounding box center [705, 528] width 143 height 33
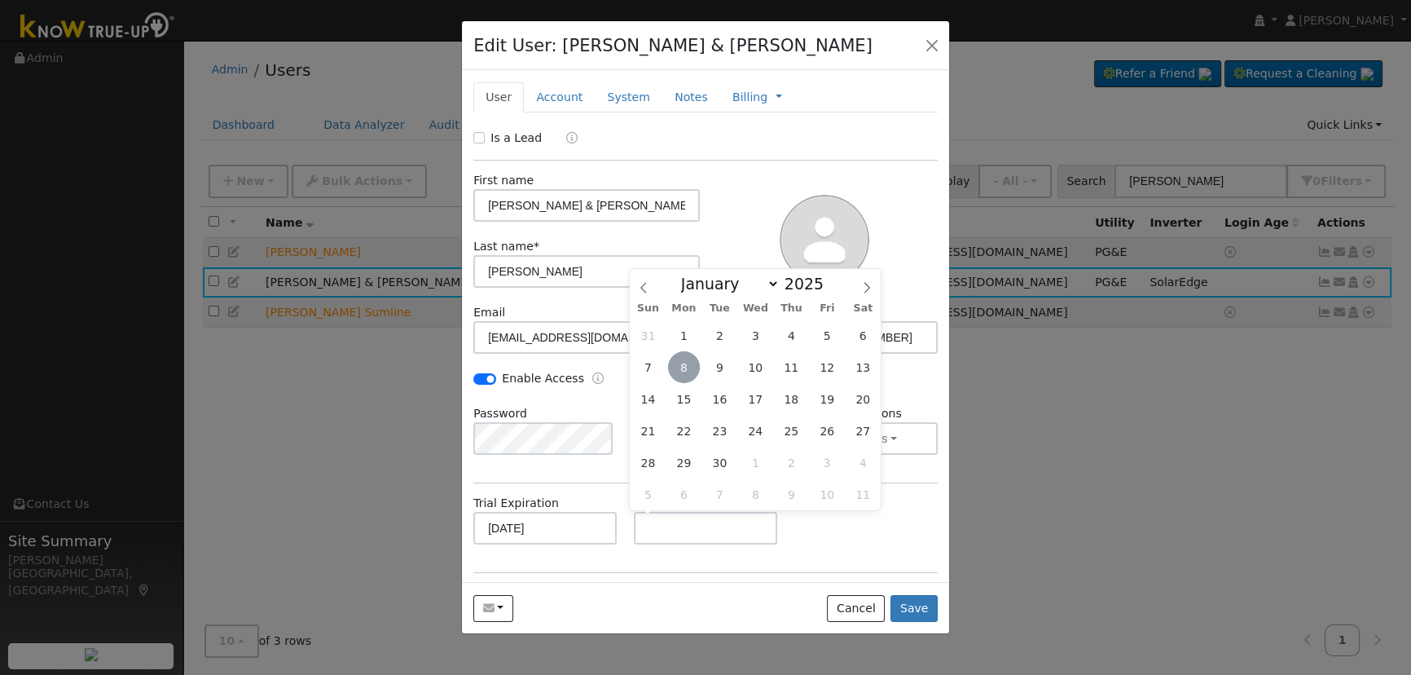
drag, startPoint x: 685, startPoint y: 366, endPoint x: 728, endPoint y: 344, distance: 47.7
click at [685, 366] on span "8" at bounding box center [684, 367] width 32 height 32
type input "[DATE]"
click at [889, 504] on div "Trial Expiration [DATE] Access Expiration [DATE]" at bounding box center [706, 528] width 482 height 66
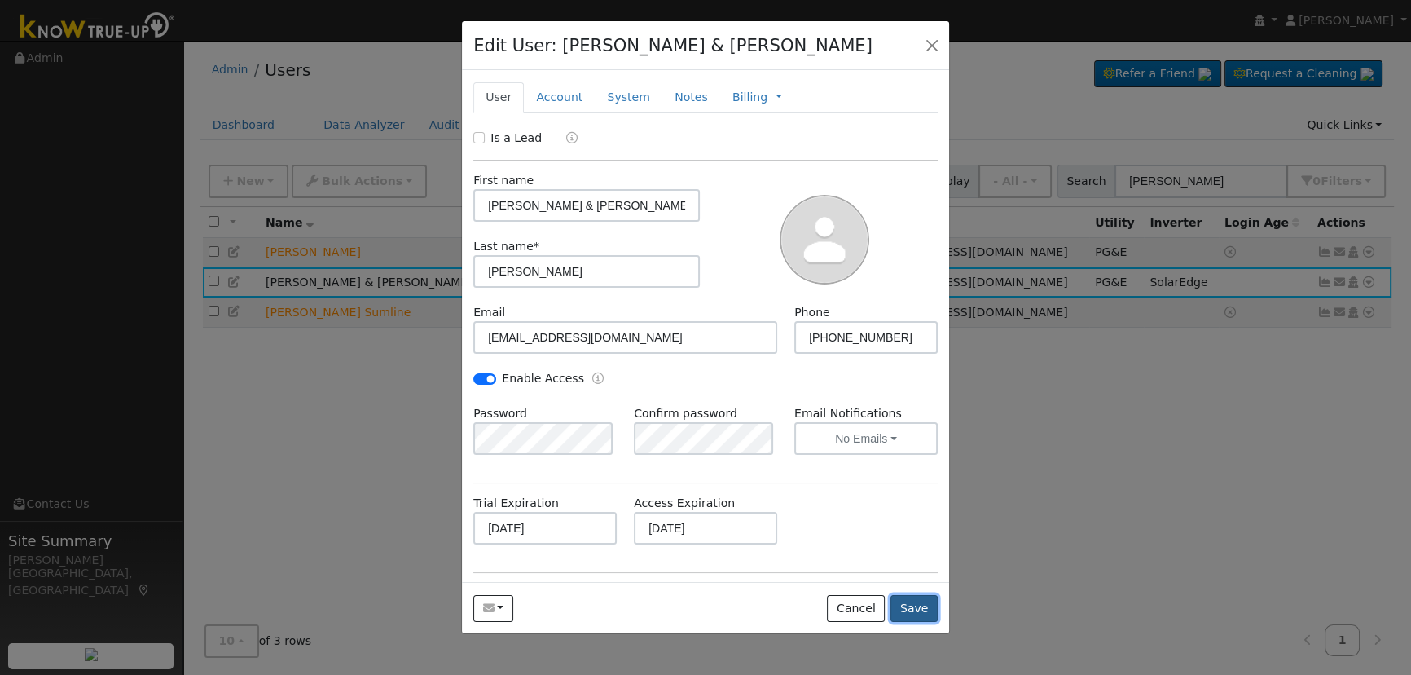
click at [928, 604] on button "Save" at bounding box center [914, 609] width 47 height 28
